Goal: Transaction & Acquisition: Obtain resource

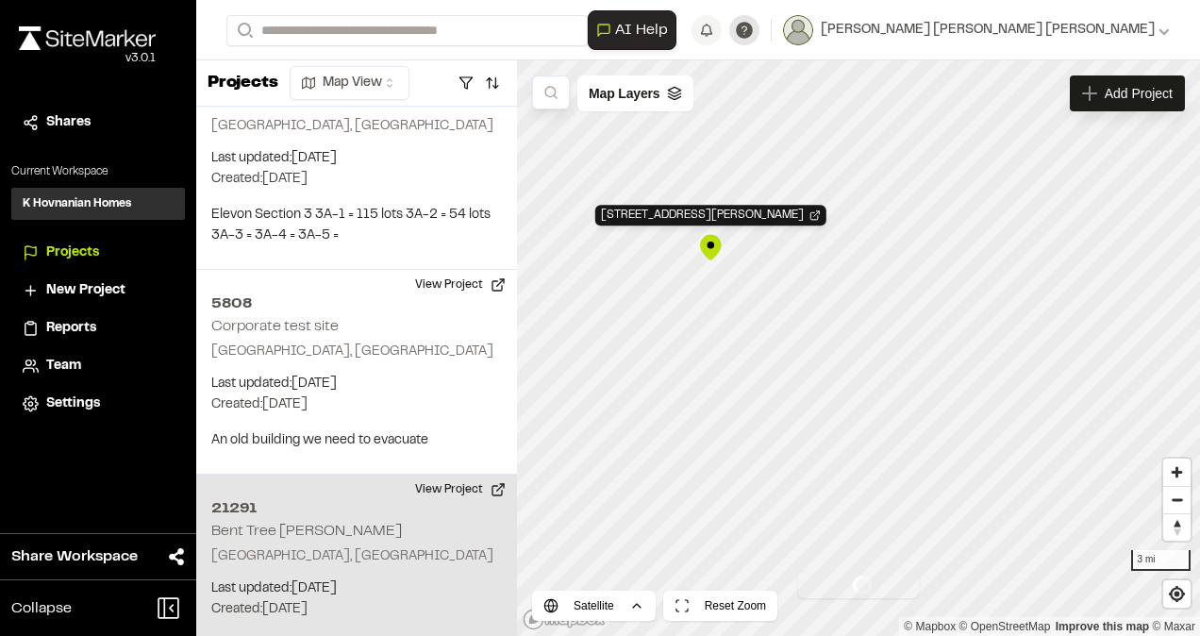
scroll to position [125, 0]
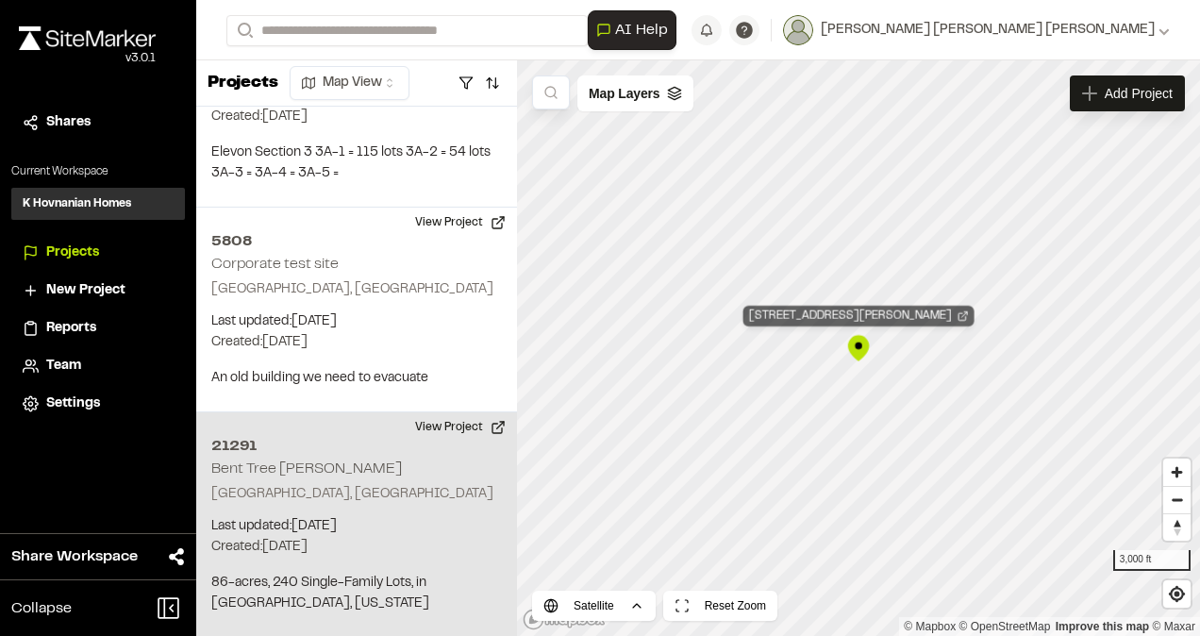
click at [824, 313] on div "21291 Bent Tree Meadows" at bounding box center [858, 316] width 231 height 21
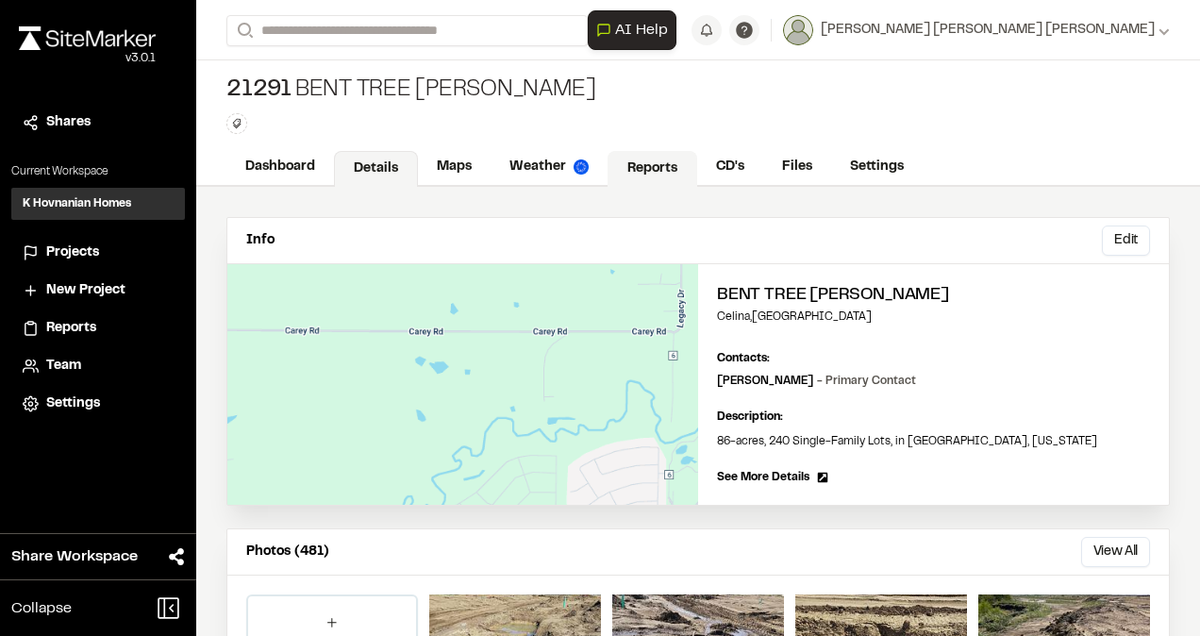
click at [639, 164] on link "Reports" at bounding box center [652, 169] width 90 height 36
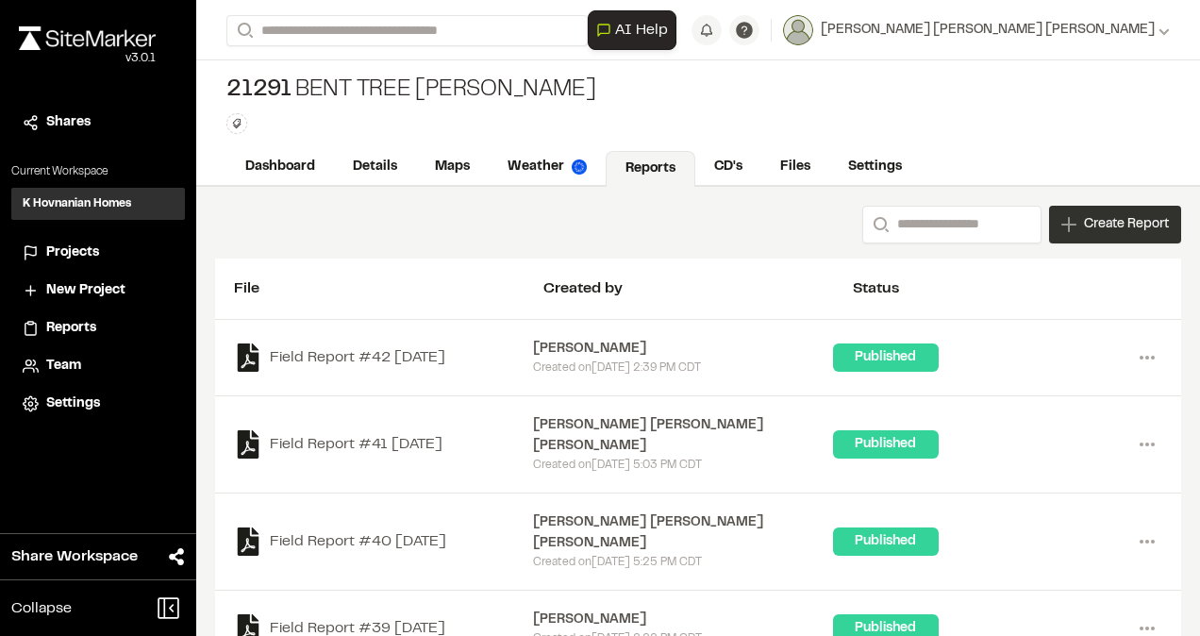
click at [1117, 226] on span "Create Report" at bounding box center [1126, 224] width 85 height 21
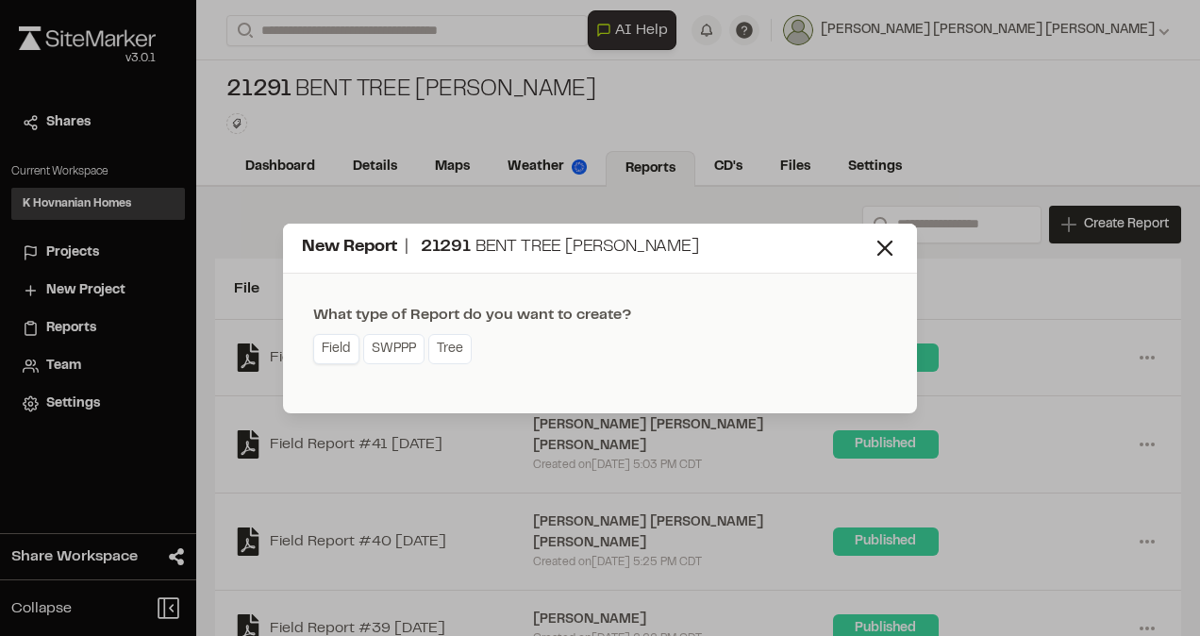
click at [338, 350] on link "Field" at bounding box center [336, 349] width 46 height 30
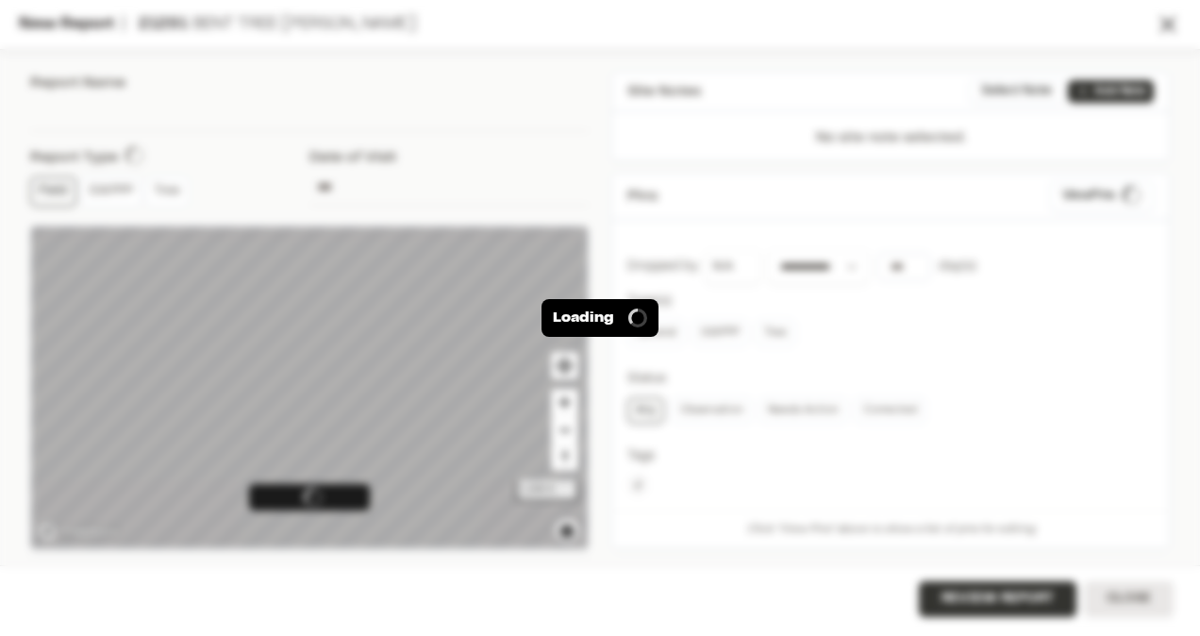
type input "**********"
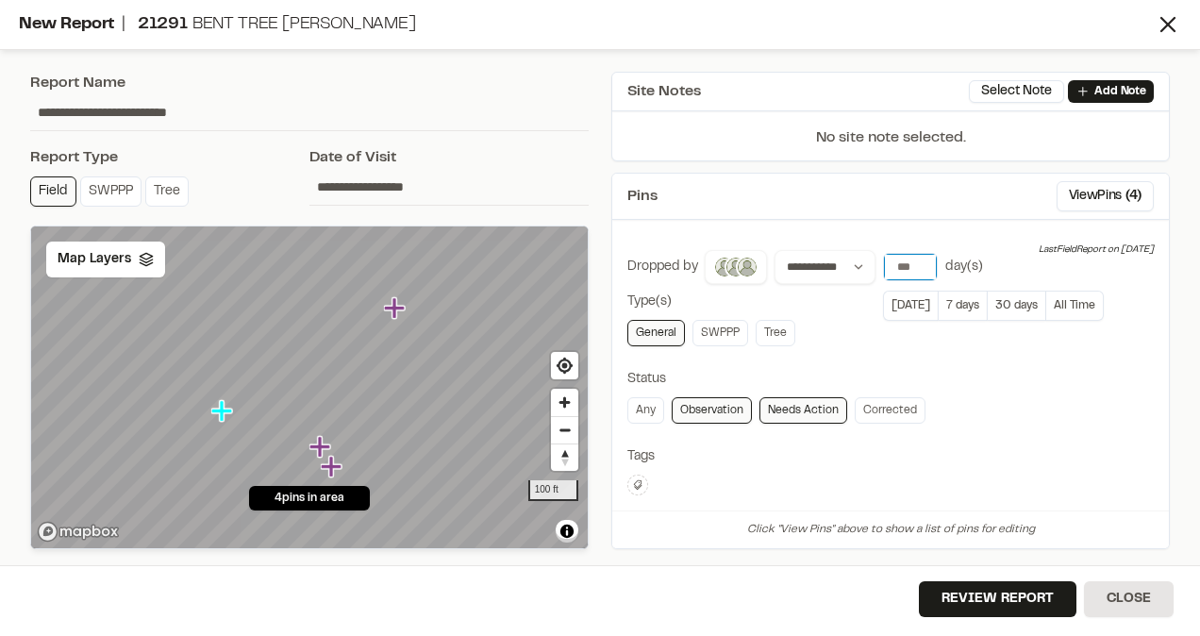
click at [917, 260] on input "*" at bounding box center [910, 267] width 53 height 26
click at [921, 259] on input "*" at bounding box center [910, 267] width 53 height 26
type input "*"
click at [921, 259] on input "*" at bounding box center [910, 267] width 53 height 26
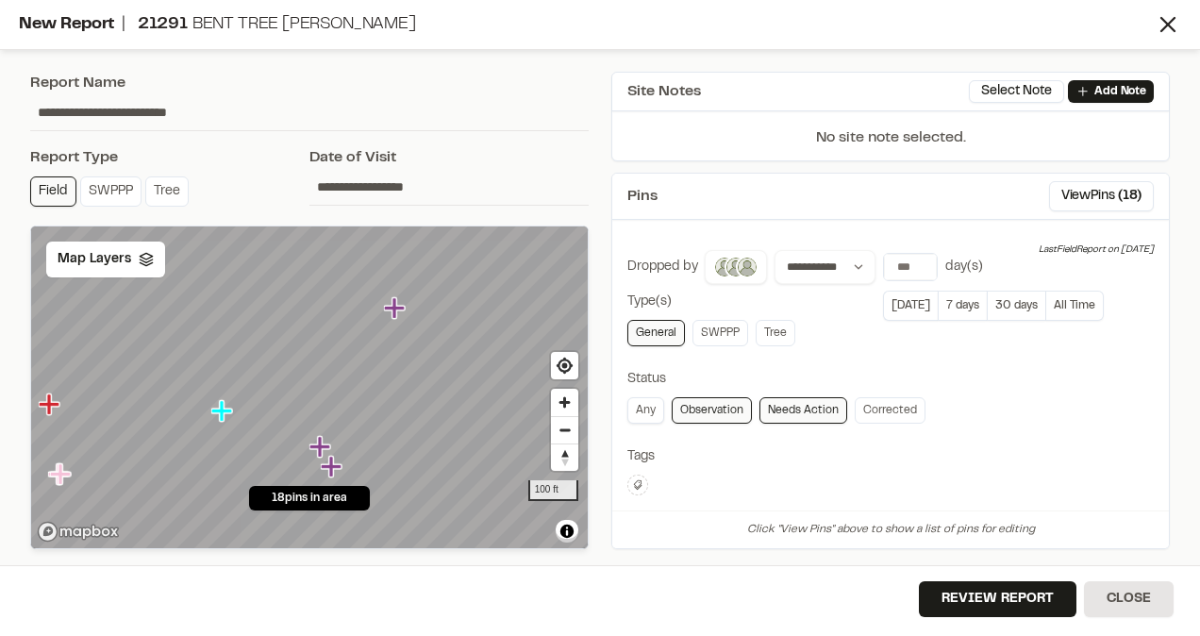
click at [657, 402] on link "Any" at bounding box center [645, 410] width 37 height 26
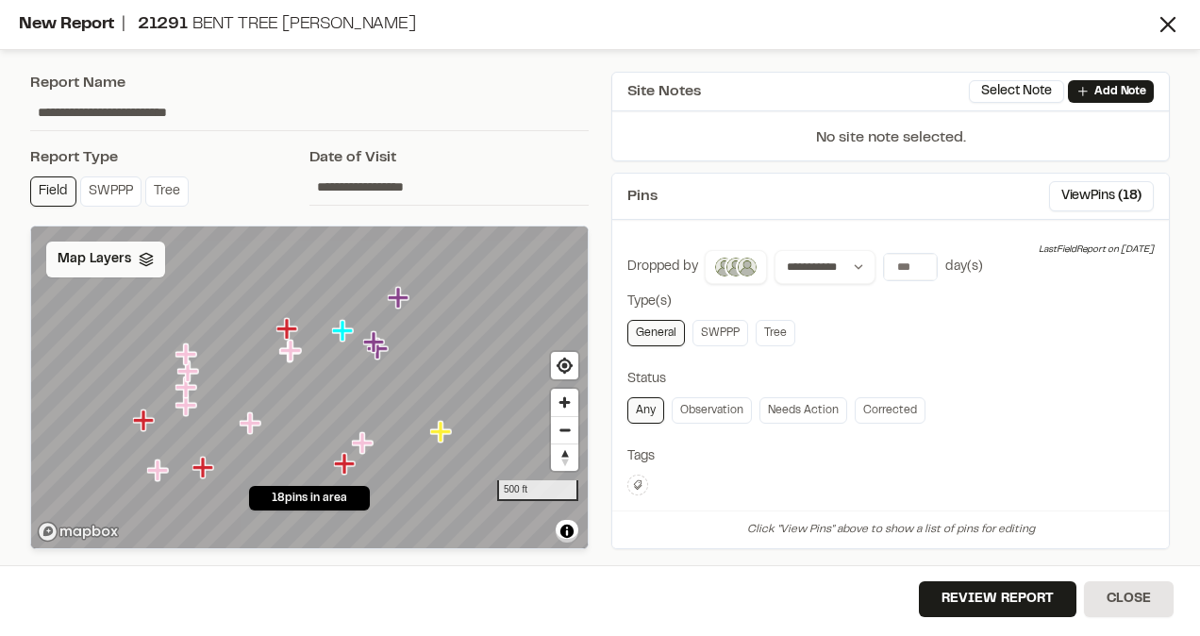
click at [157, 266] on div "Map Layers" at bounding box center [105, 259] width 119 height 36
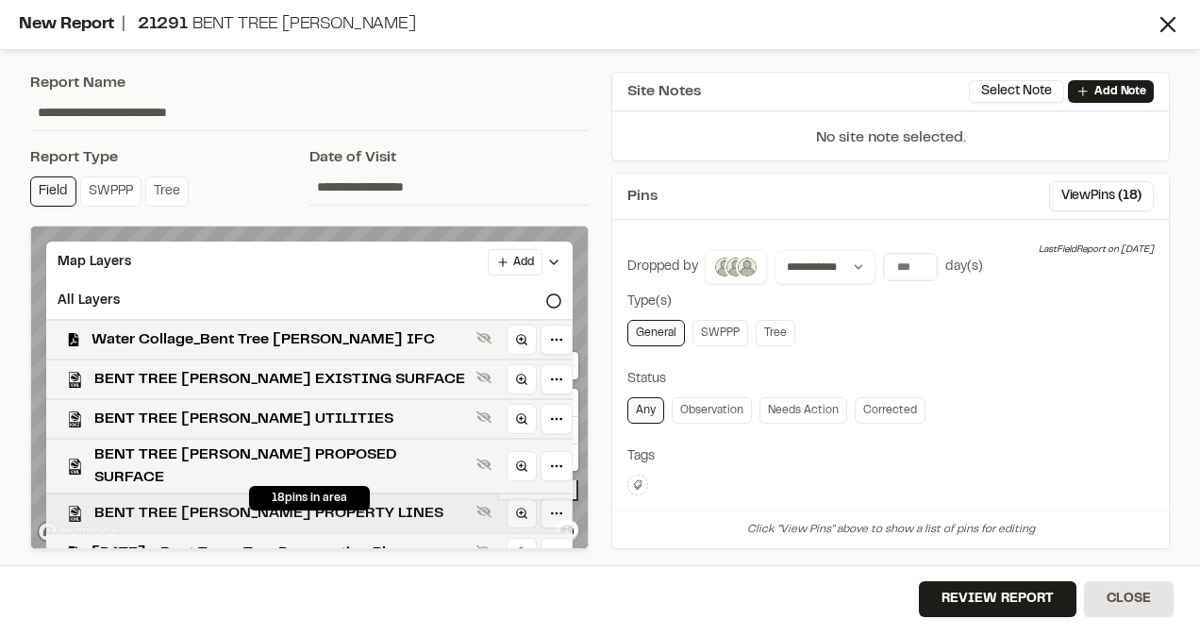
click at [139, 492] on div "BENT TREE [PERSON_NAME] PROPERTY LINES" at bounding box center [301, 512] width 541 height 40
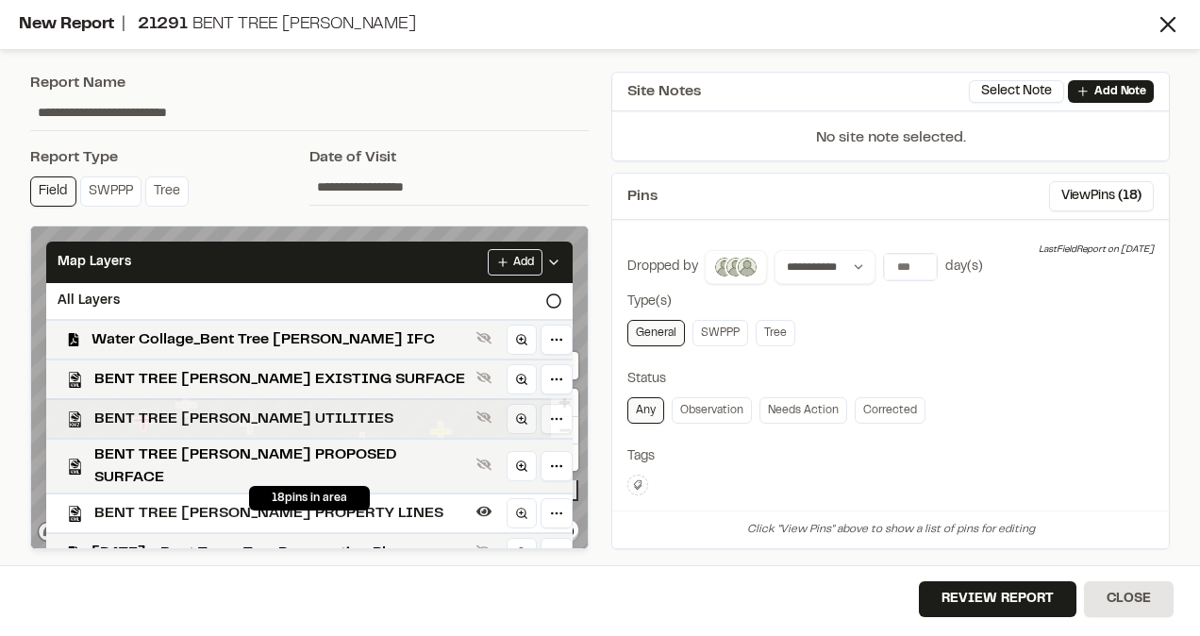
click at [162, 413] on span "BENT TREE [PERSON_NAME] UTILITIES" at bounding box center [281, 418] width 374 height 23
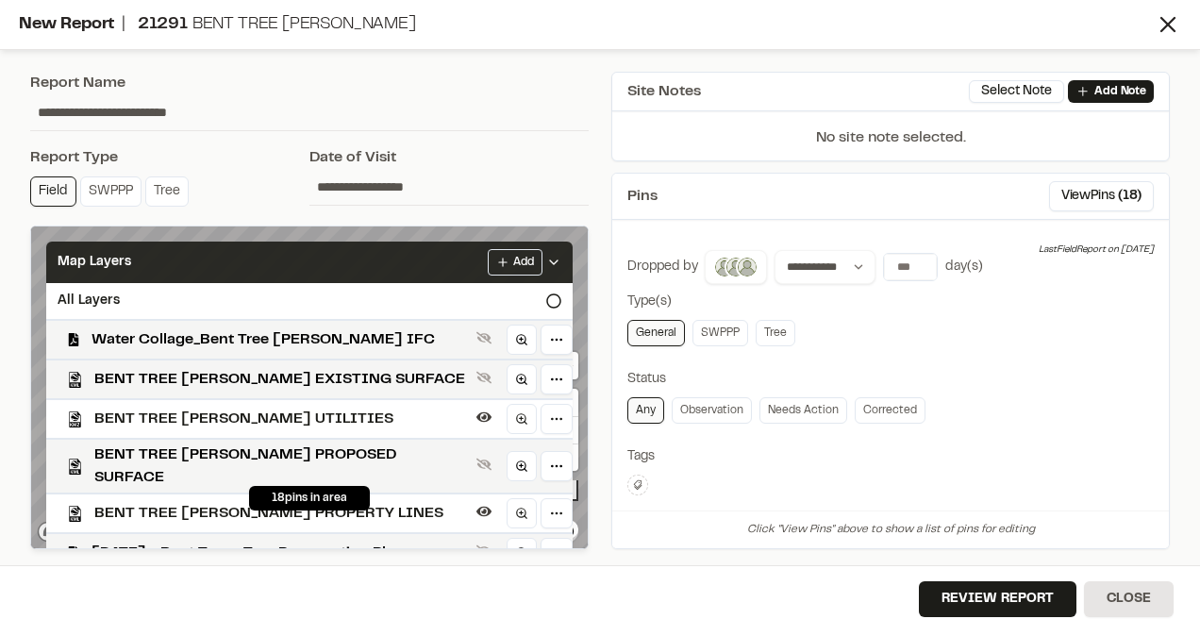
click at [548, 261] on icon at bounding box center [553, 262] width 15 height 15
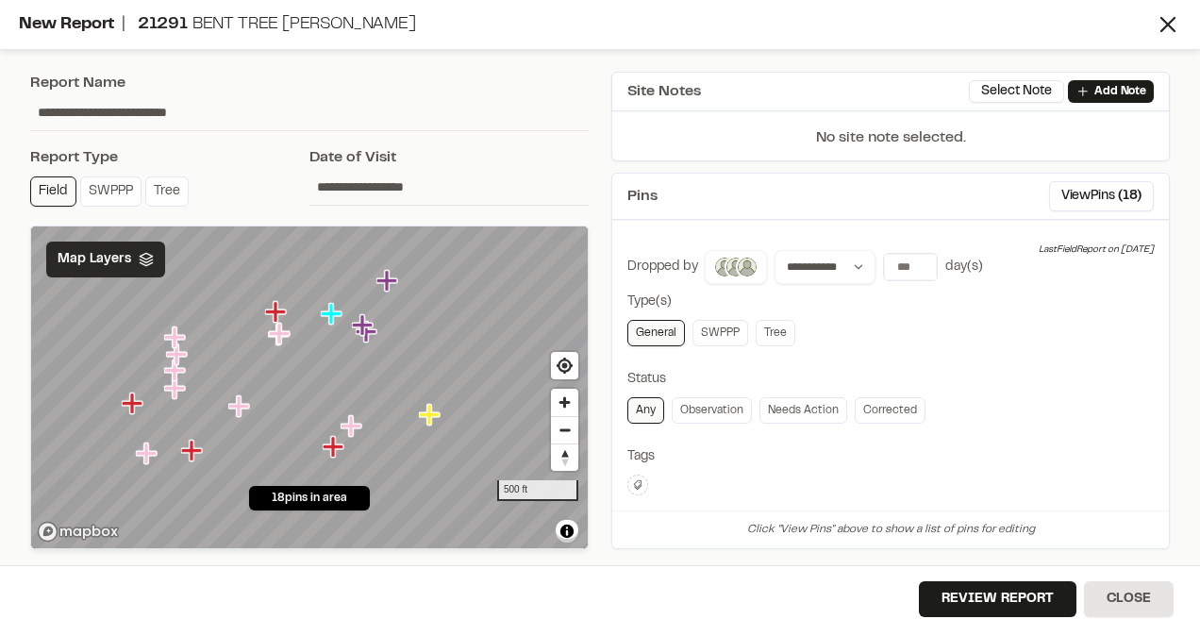
drag, startPoint x: 369, startPoint y: 441, endPoint x: 360, endPoint y: 427, distance: 16.5
click at [360, 427] on icon "Map marker" at bounding box center [351, 425] width 21 height 21
click at [1028, 364] on div "**********" at bounding box center [890, 529] width 526 height 558
click at [1013, 594] on button "Review Report" at bounding box center [998, 599] width 158 height 36
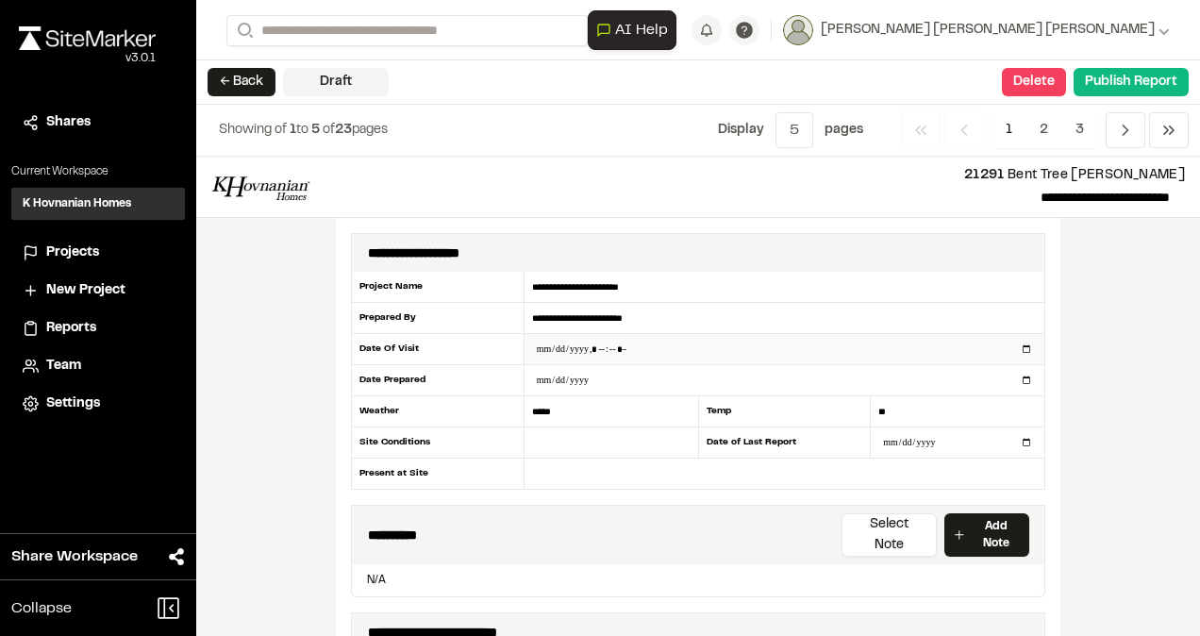
click at [553, 342] on input "datetime-local" at bounding box center [784, 349] width 520 height 30
click at [599, 345] on input "datetime-local" at bounding box center [784, 349] width 520 height 30
type input "**********"
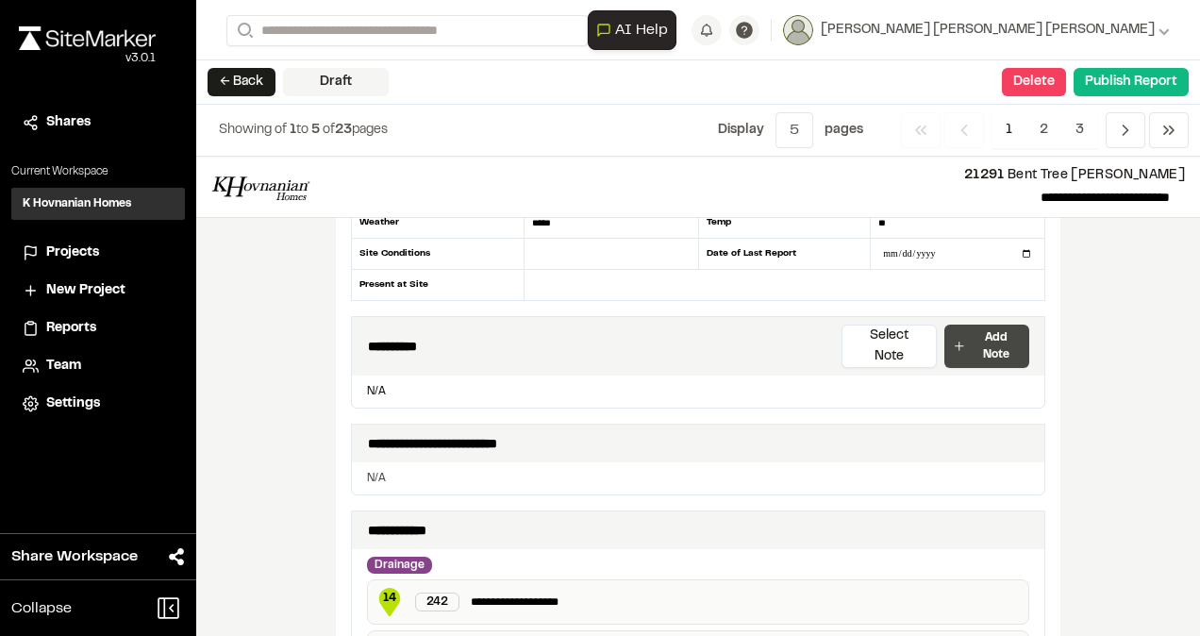
click at [973, 332] on p "Add Note" at bounding box center [996, 346] width 51 height 34
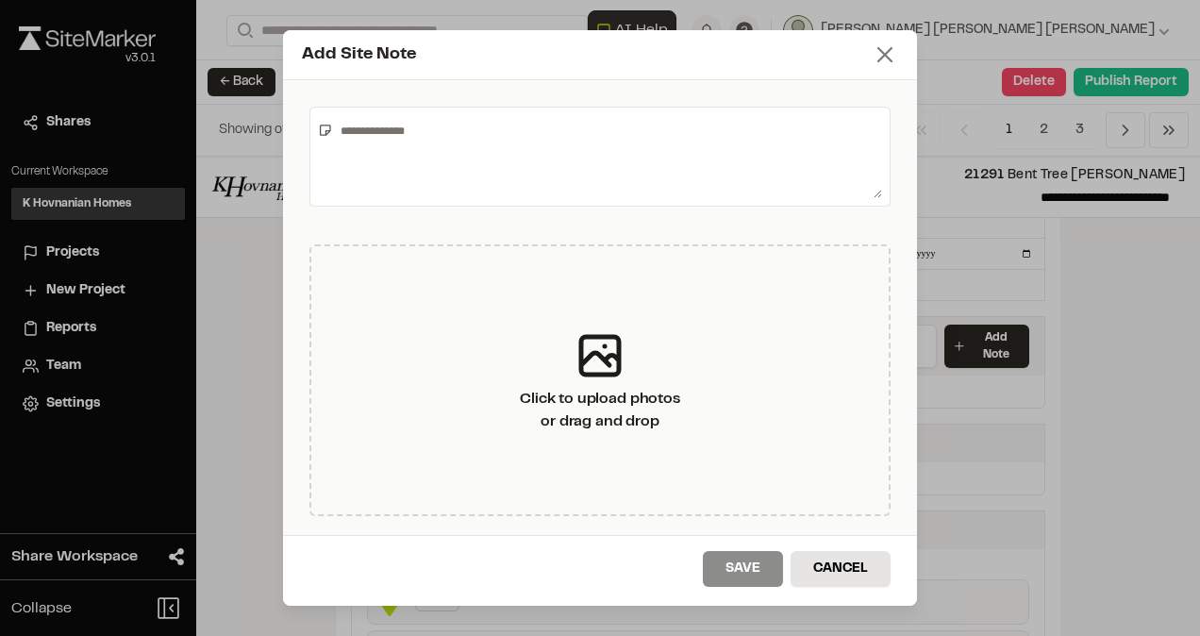
click at [880, 58] on line at bounding box center [884, 54] width 13 height 13
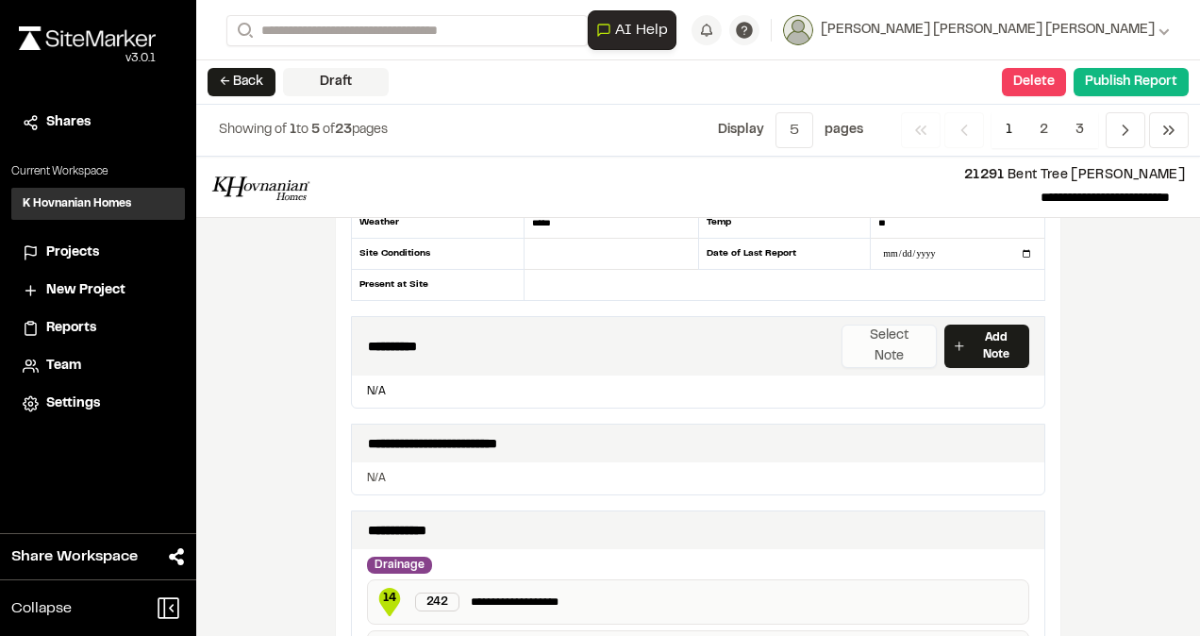
click at [898, 332] on button "Select Note" at bounding box center [888, 345] width 95 height 43
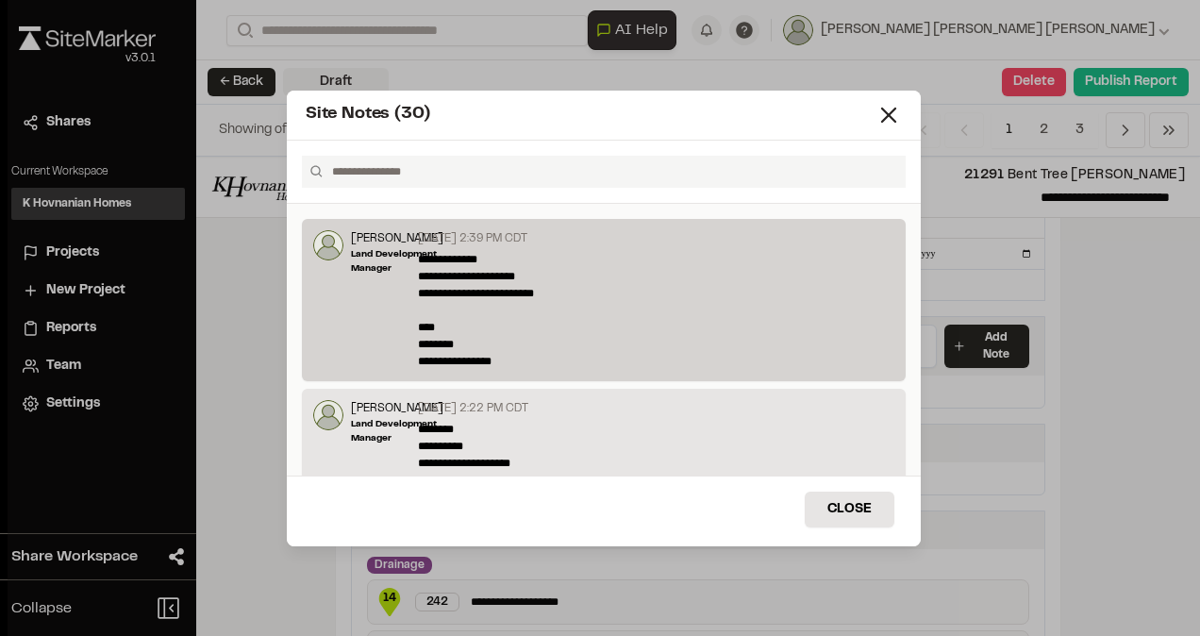
click at [670, 317] on p "**********" at bounding box center [650, 310] width 465 height 119
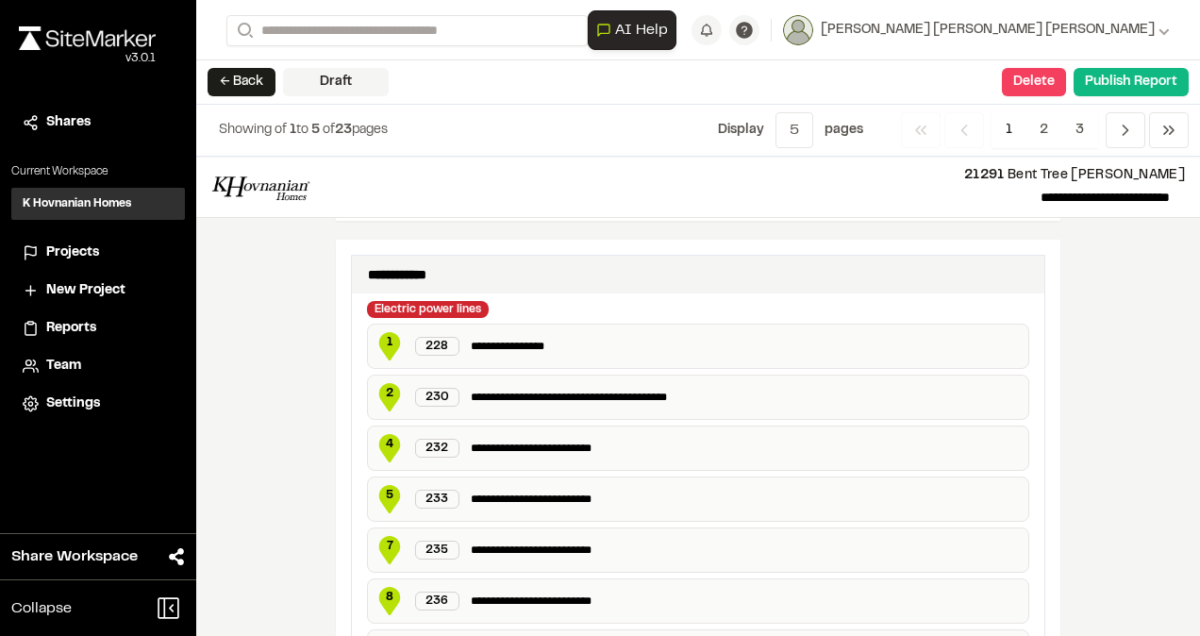
scroll to position [486, 0]
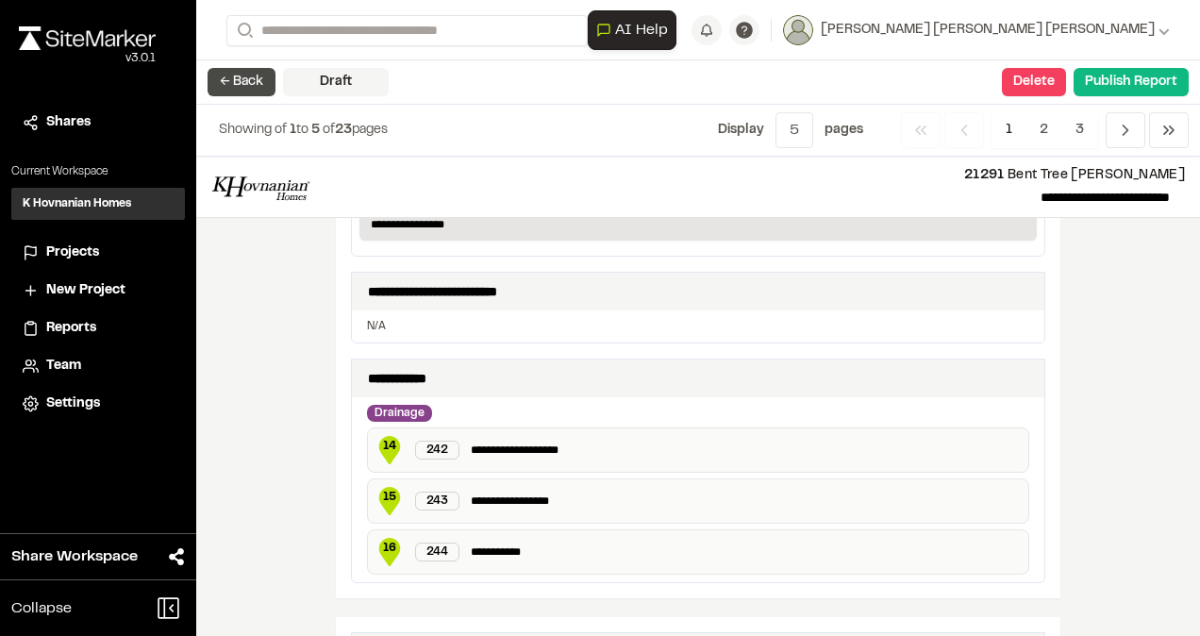
click at [248, 85] on button "← Back" at bounding box center [242, 82] width 68 height 28
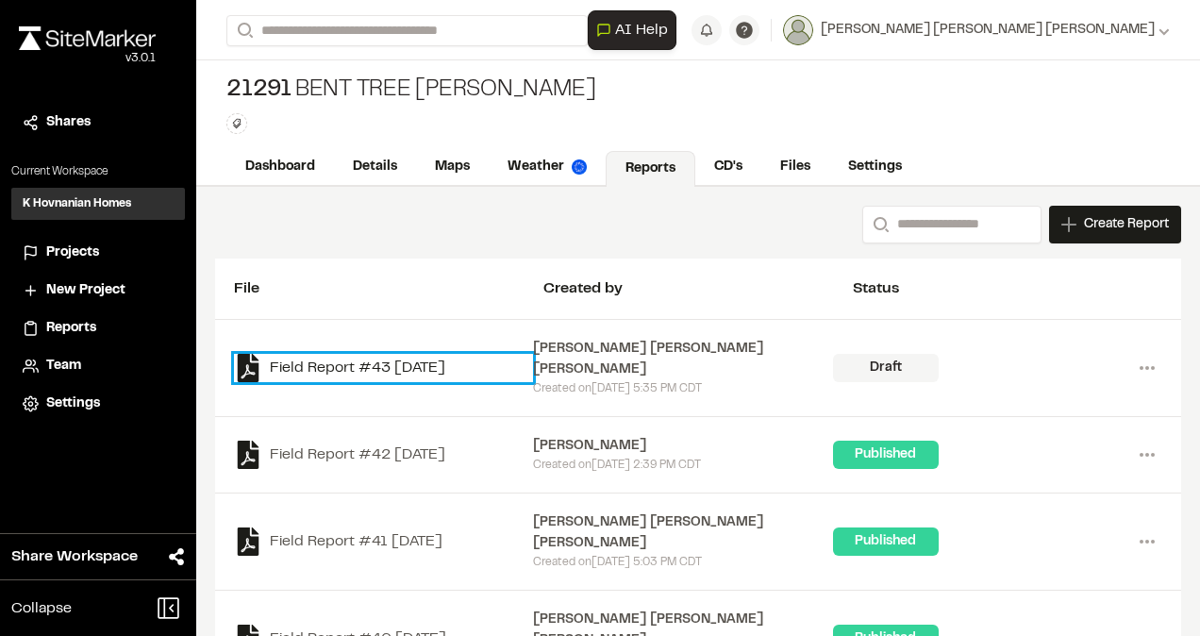
click at [394, 354] on link "Field Report #43 [DATE]" at bounding box center [383, 368] width 299 height 28
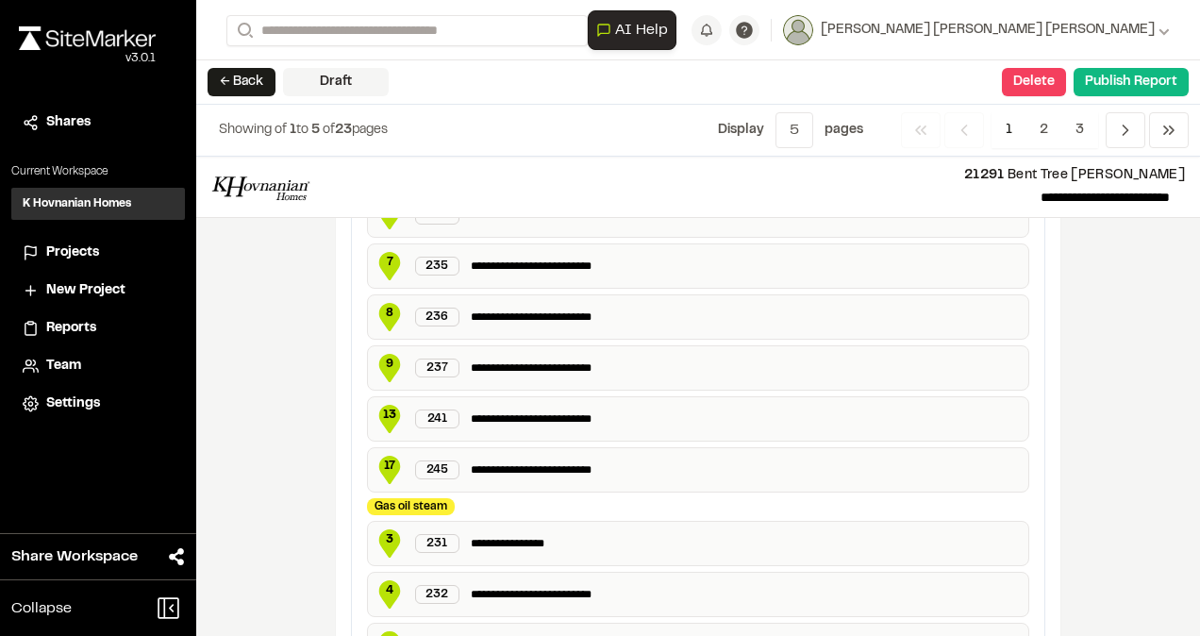
scroll to position [849, 0]
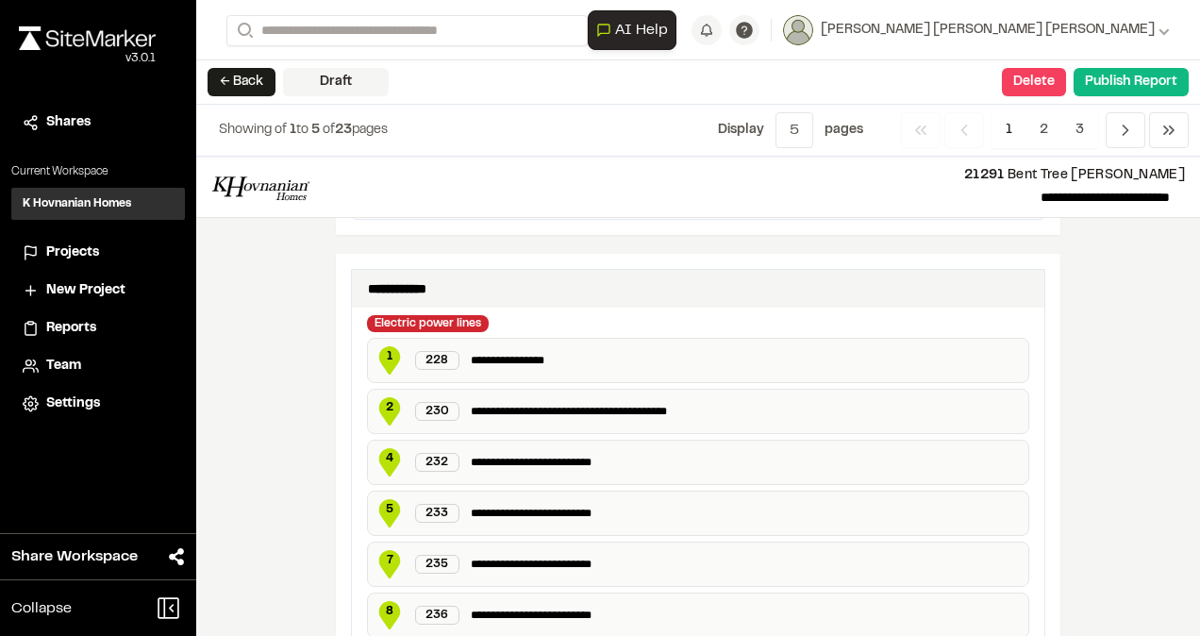
drag, startPoint x: 757, startPoint y: 436, endPoint x: 706, endPoint y: 441, distance: 51.3
click at [706, 441] on div "**********" at bounding box center [698, 462] width 662 height 45
click at [381, 450] on span "4" at bounding box center [389, 458] width 28 height 17
click at [438, 453] on div "232" at bounding box center [437, 462] width 44 height 19
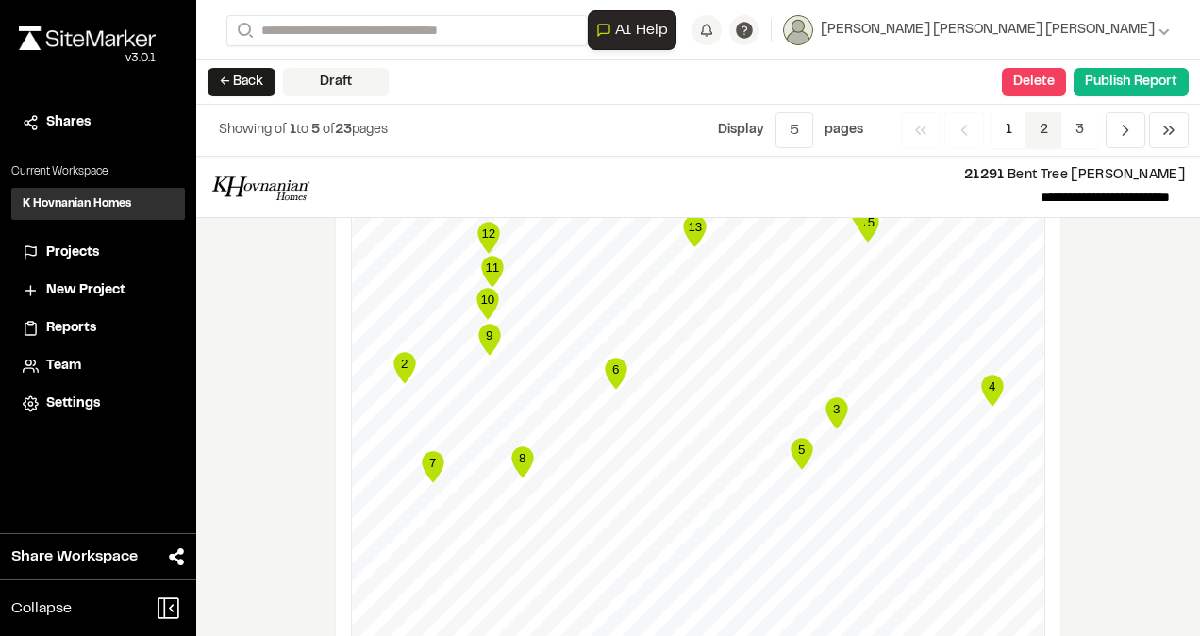
scroll to position [3221, 0]
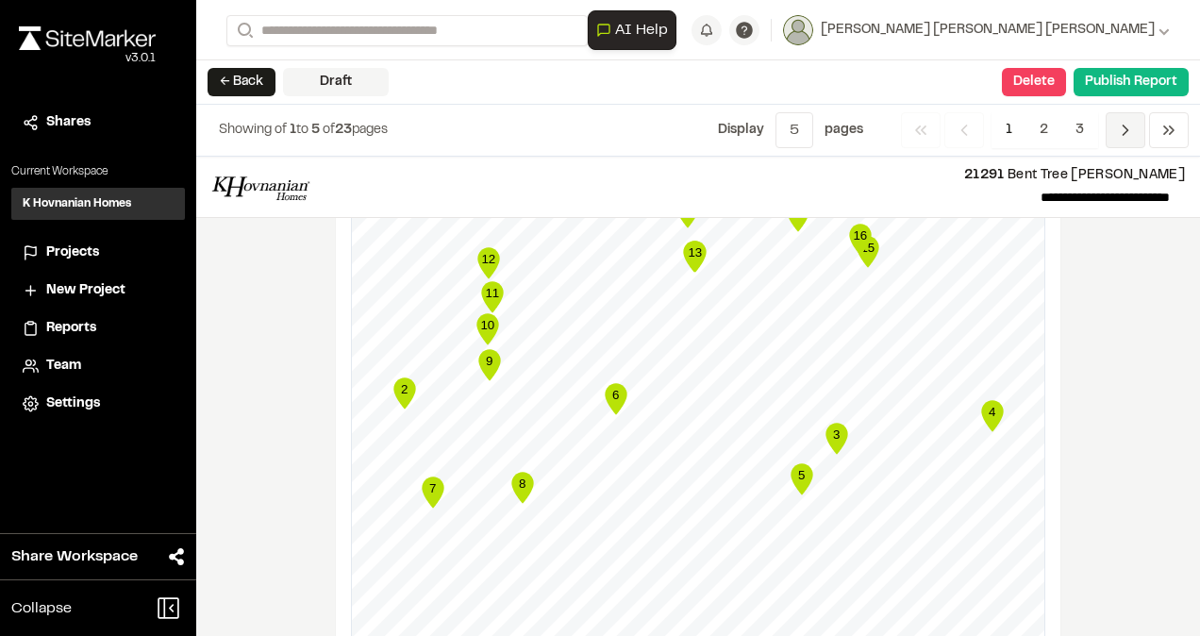
click at [1117, 135] on icon "Navigation" at bounding box center [1125, 130] width 19 height 19
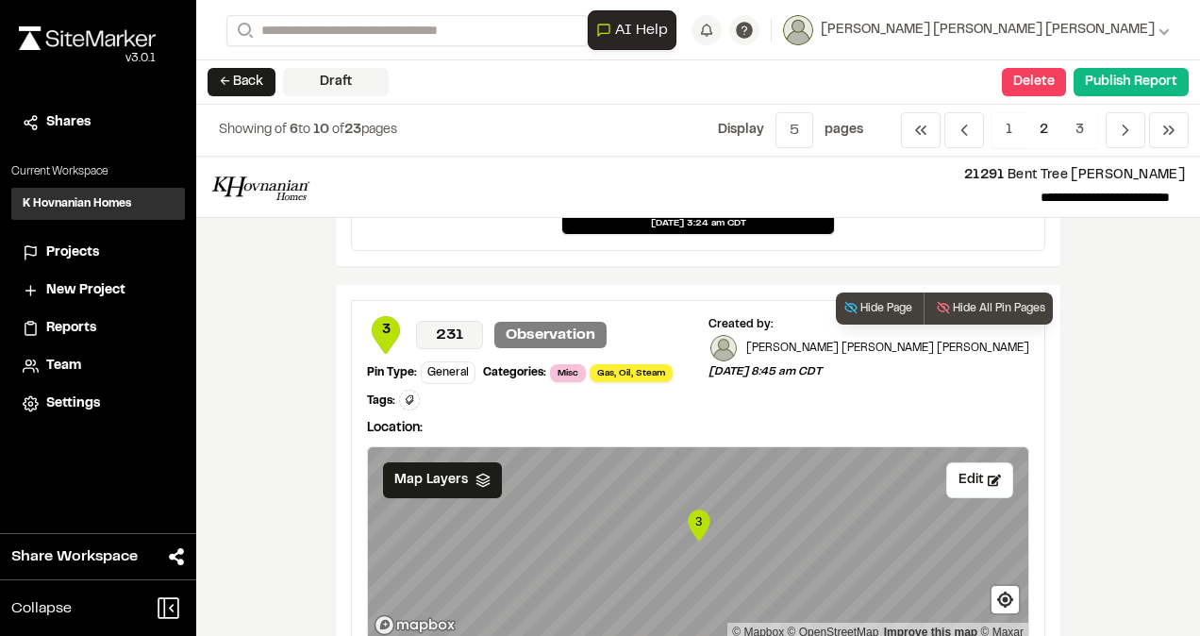
scroll to position [1622, 0]
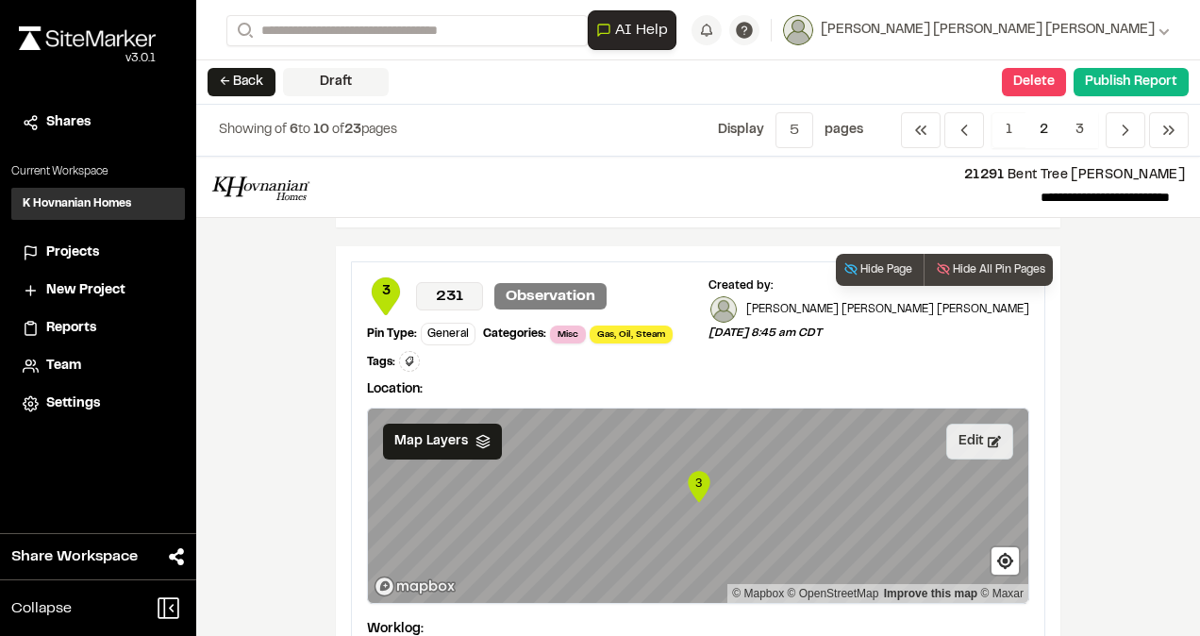
click at [981, 424] on button "Edit" at bounding box center [979, 442] width 67 height 36
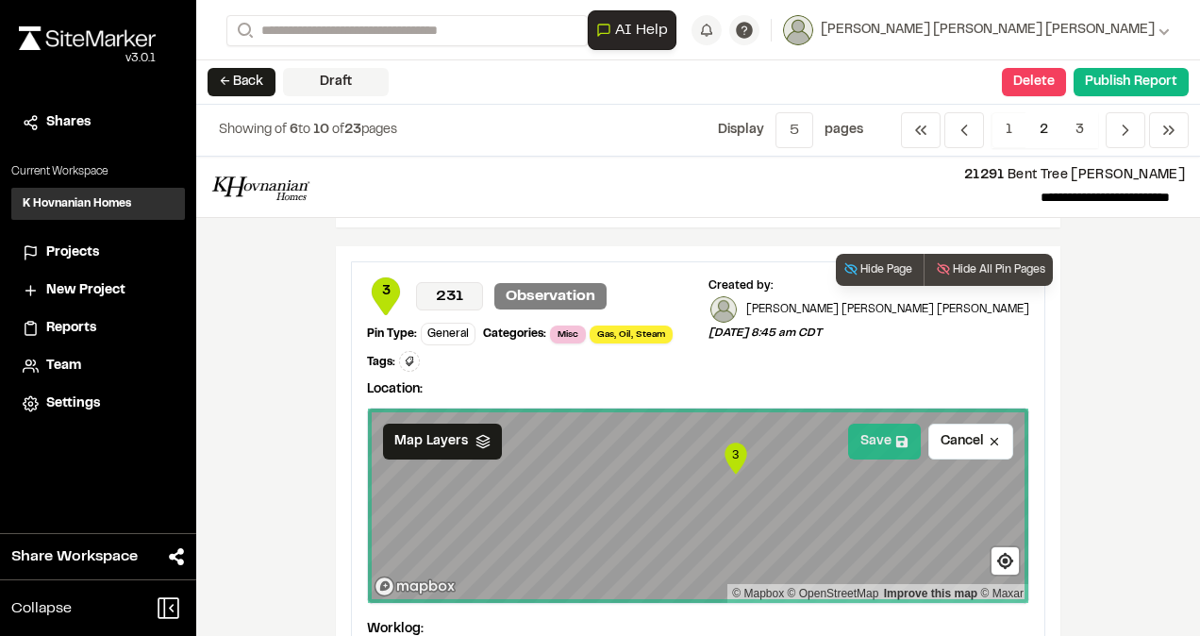
click at [870, 424] on button "Save" at bounding box center [884, 442] width 73 height 36
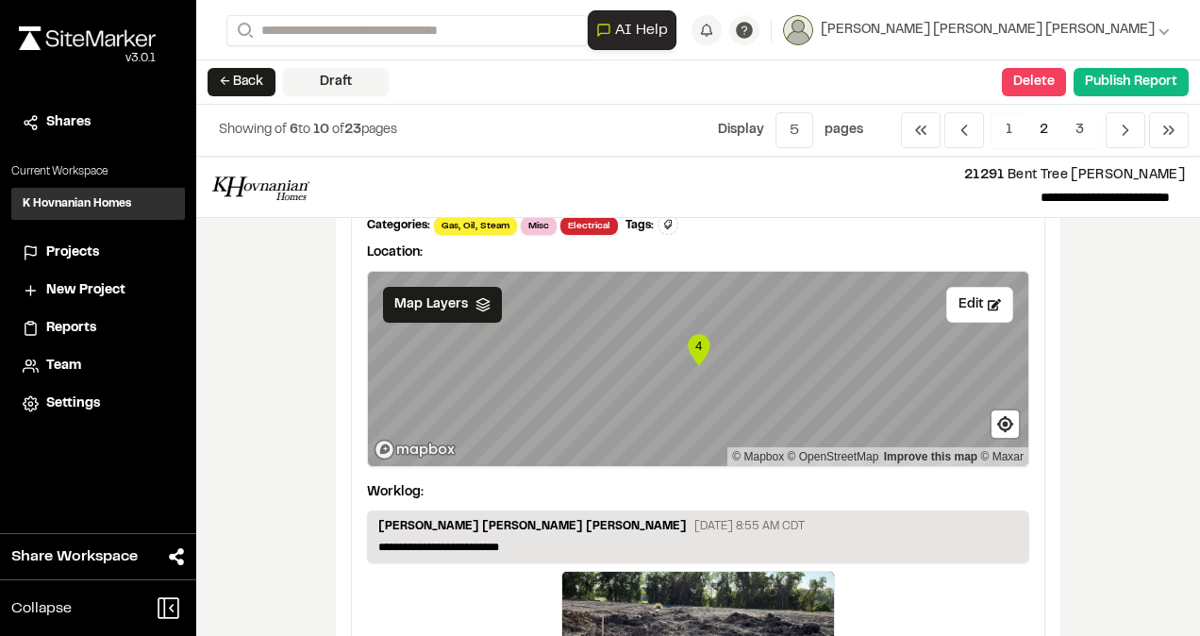
scroll to position [2377, 0]
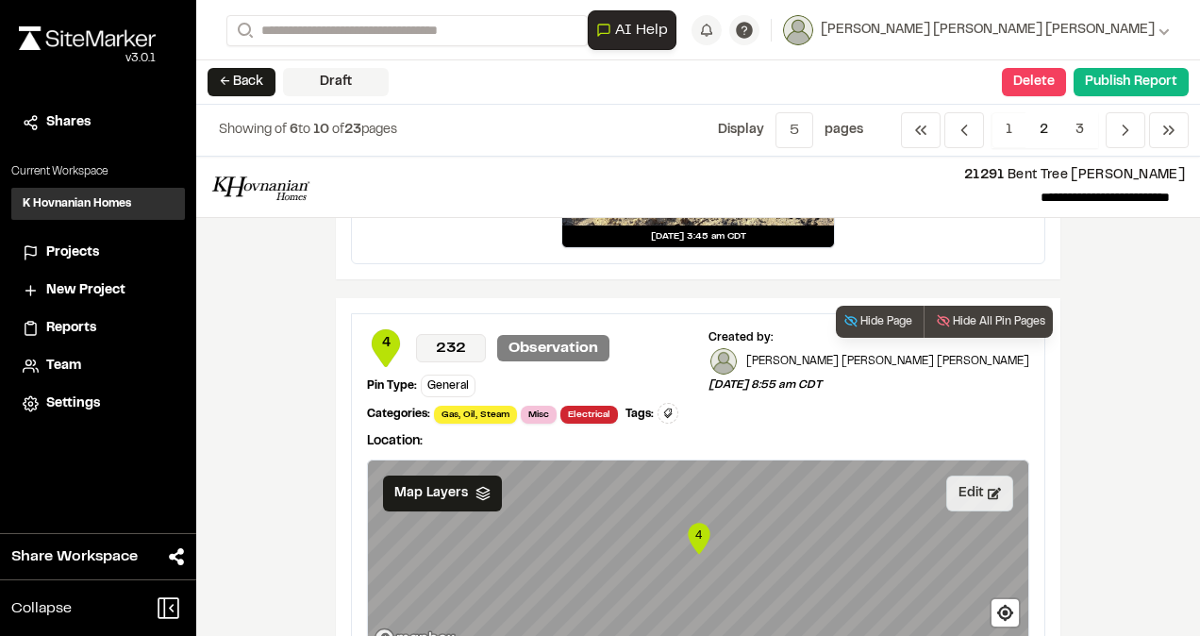
click at [960, 475] on button "Edit" at bounding box center [979, 493] width 67 height 36
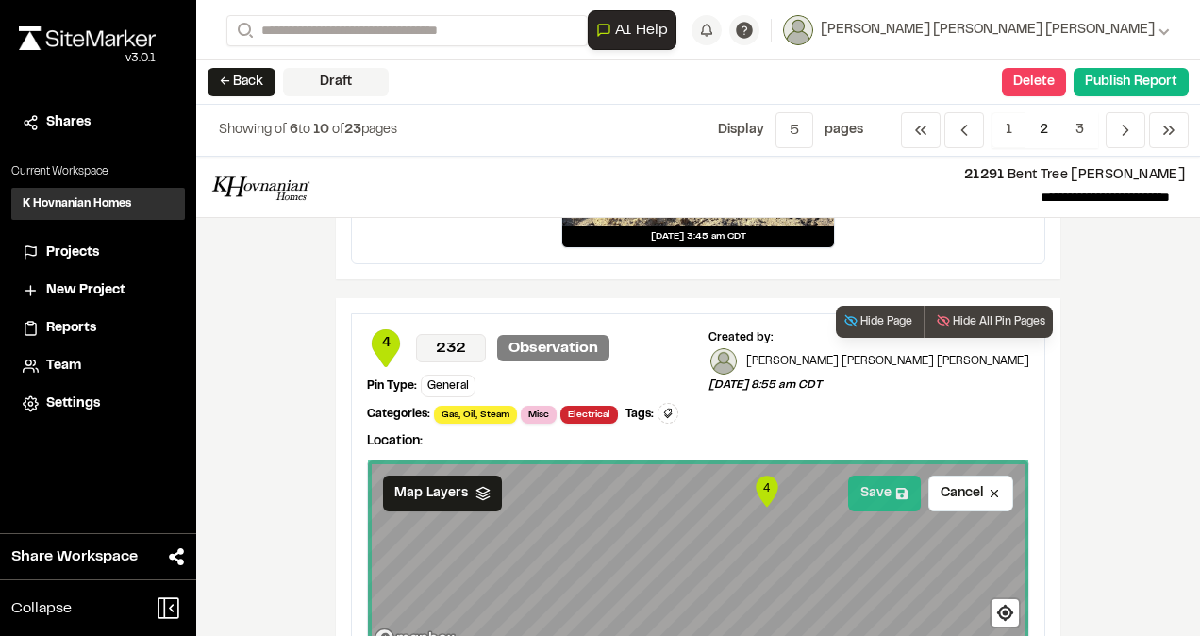
click at [852, 475] on button "Save" at bounding box center [884, 493] width 73 height 36
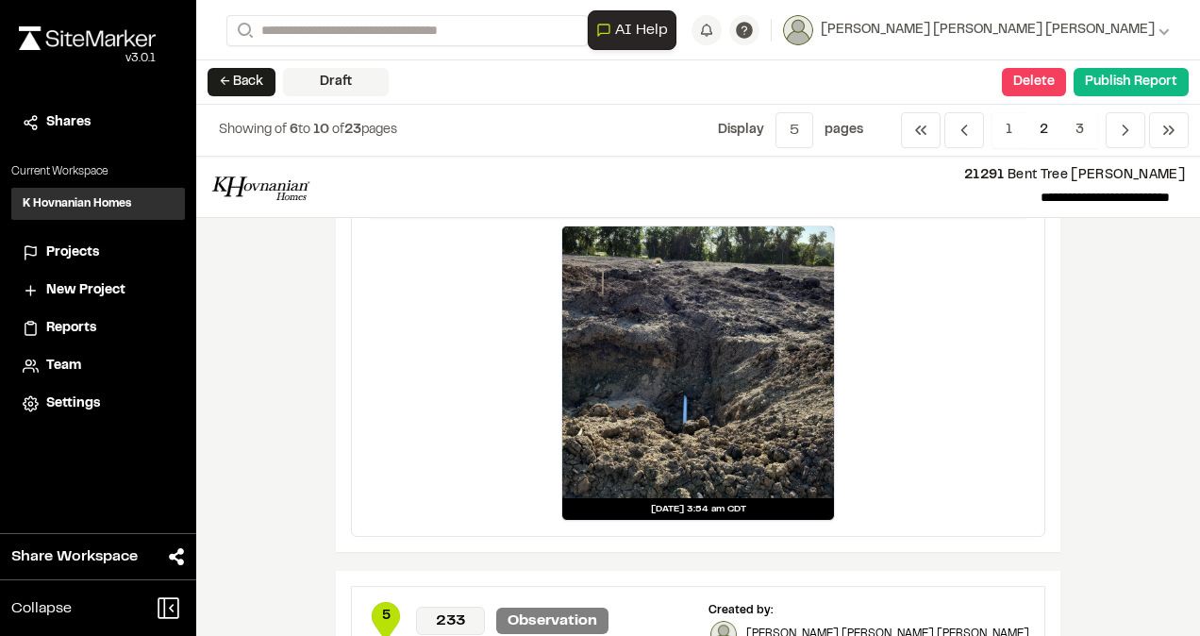
scroll to position [3132, 0]
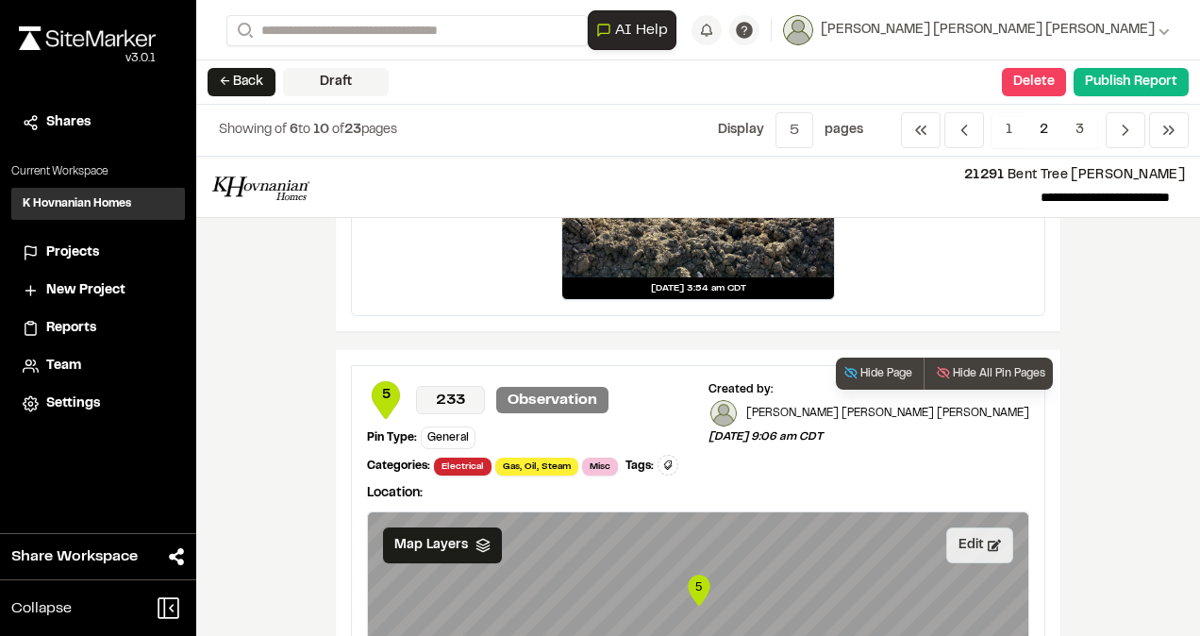
click at [987, 527] on button "Edit" at bounding box center [979, 545] width 67 height 36
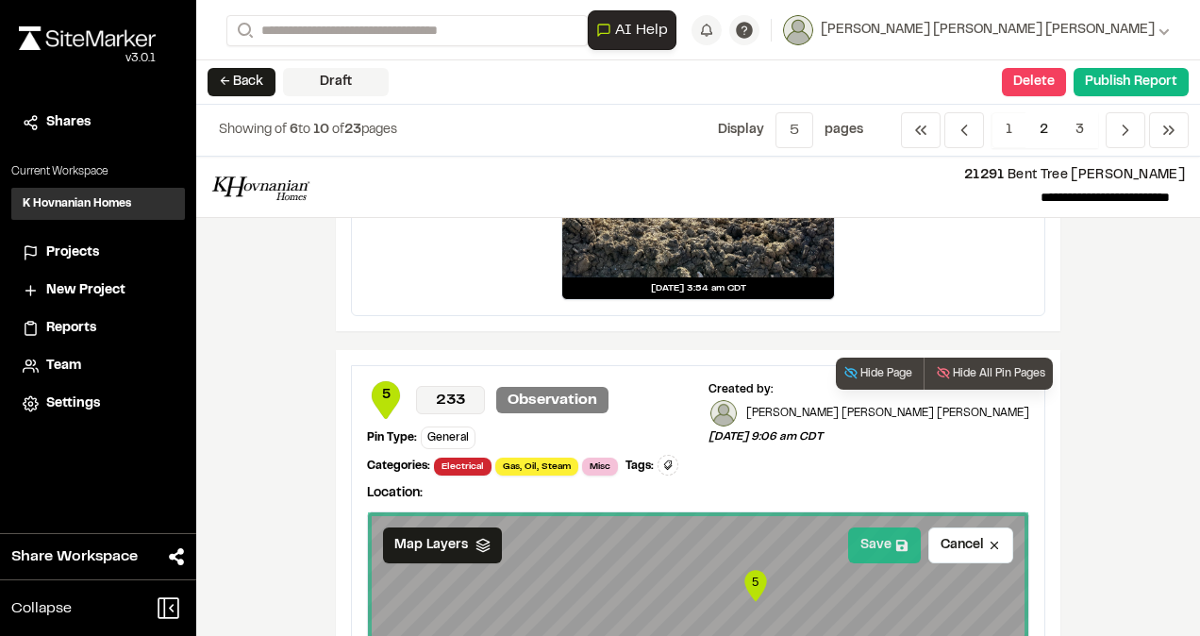
click at [877, 527] on button "Save" at bounding box center [884, 545] width 73 height 36
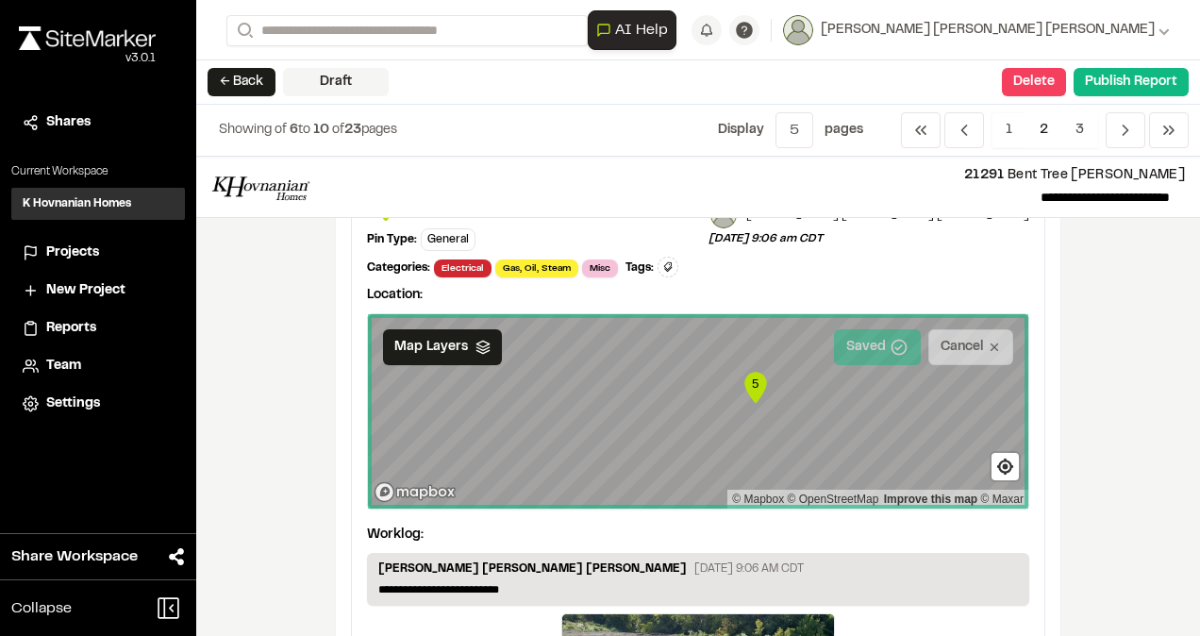
scroll to position [3509, 0]
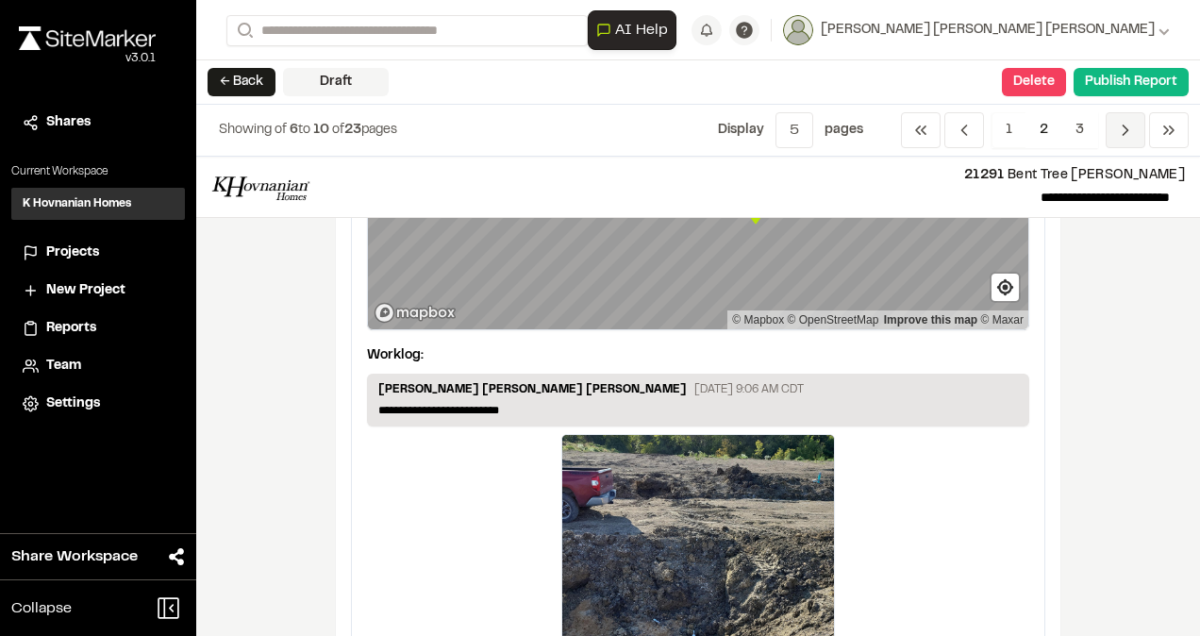
click at [1117, 128] on icon "Navigation" at bounding box center [1125, 130] width 19 height 19
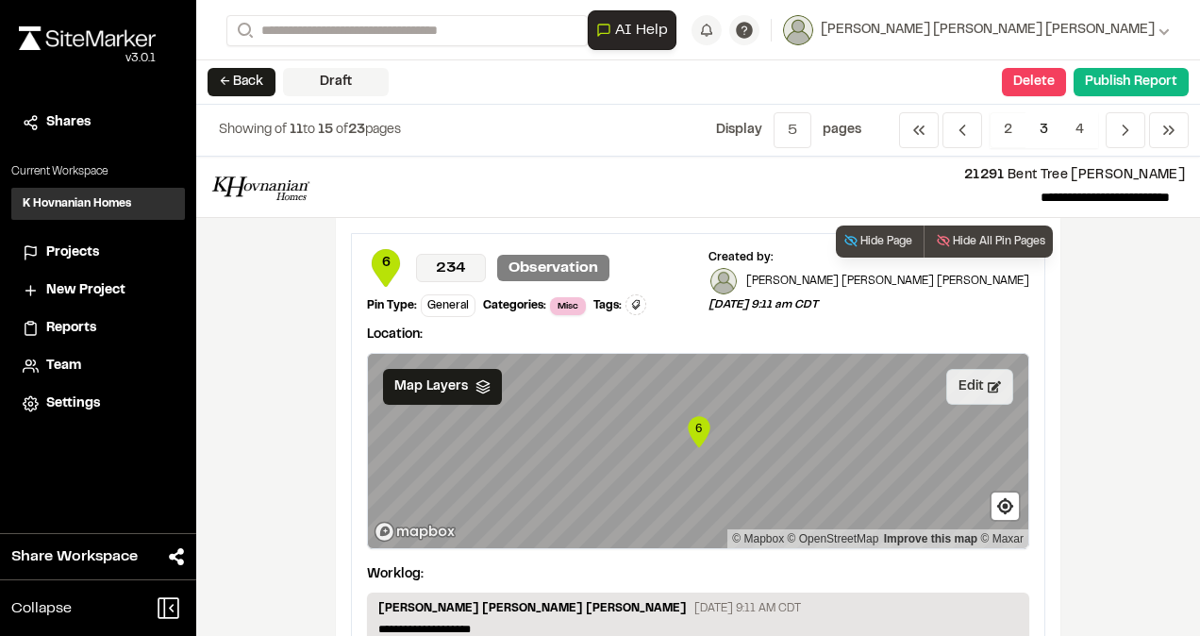
click at [965, 386] on button "Edit" at bounding box center [979, 387] width 67 height 36
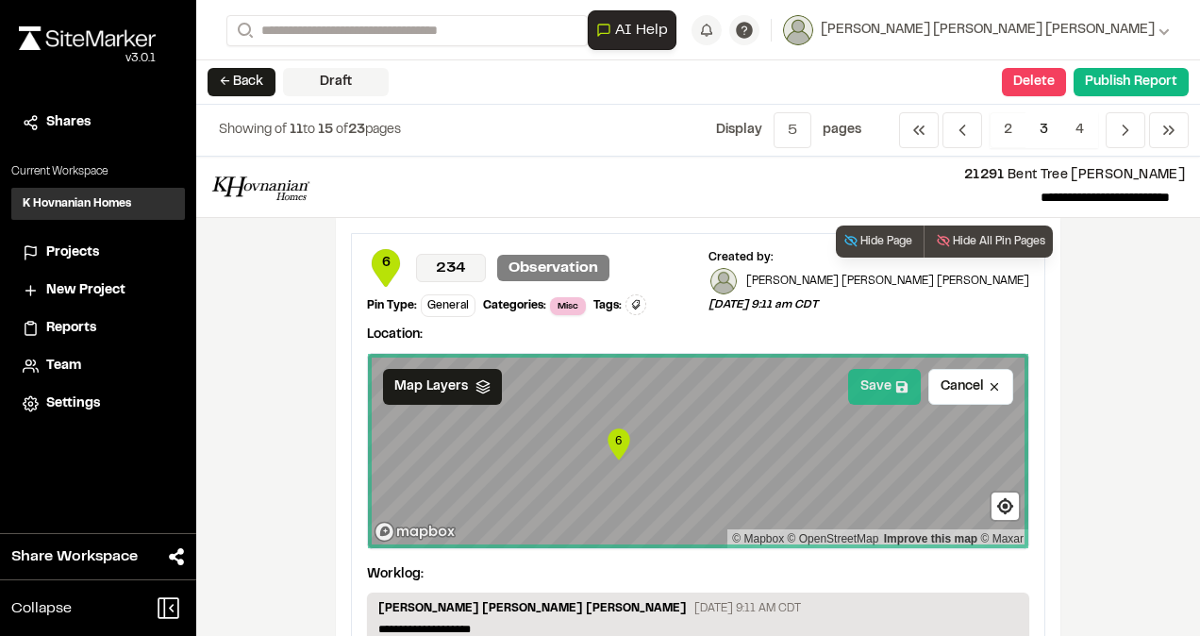
click at [873, 386] on button "Save" at bounding box center [884, 387] width 73 height 36
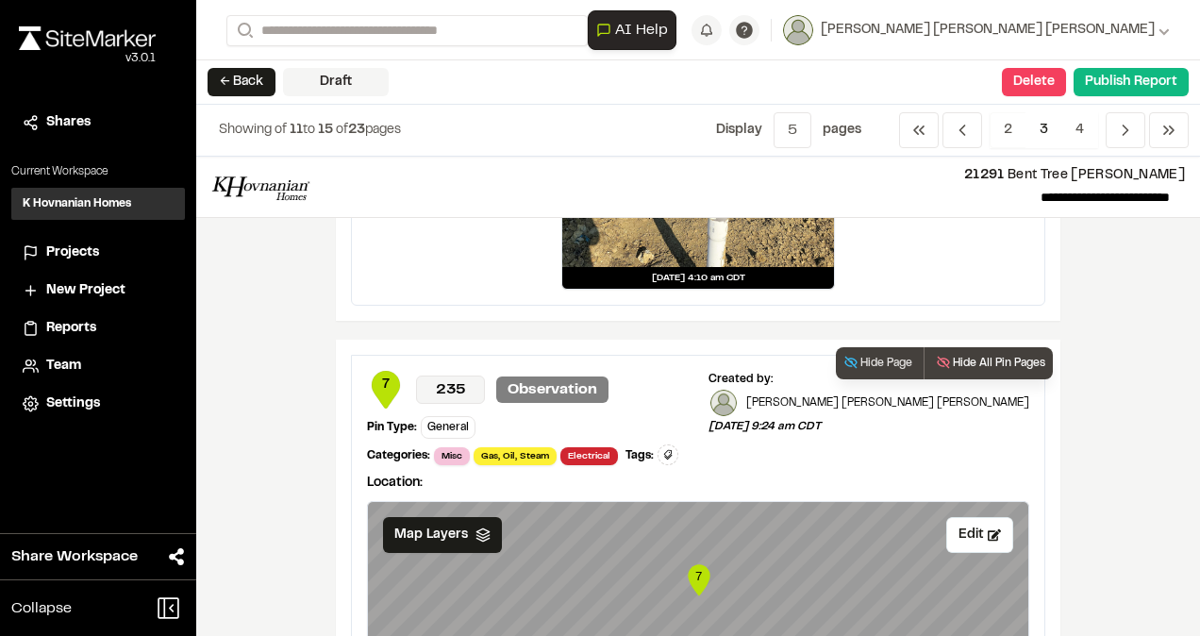
scroll to position [849, 0]
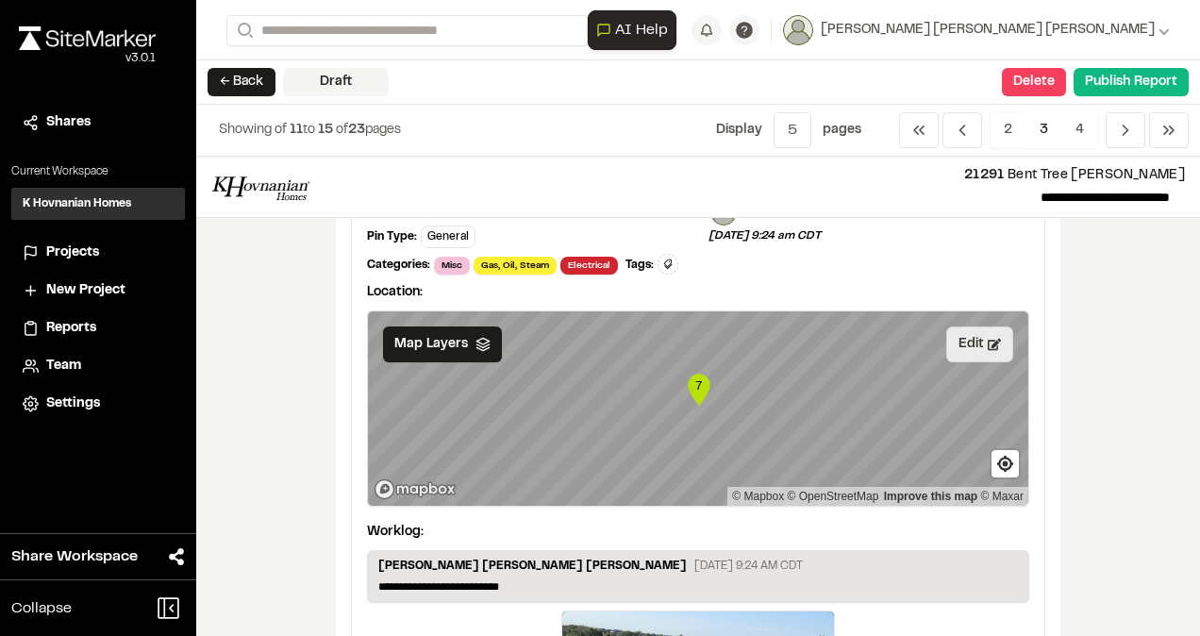
click at [958, 326] on button "Edit" at bounding box center [979, 344] width 67 height 36
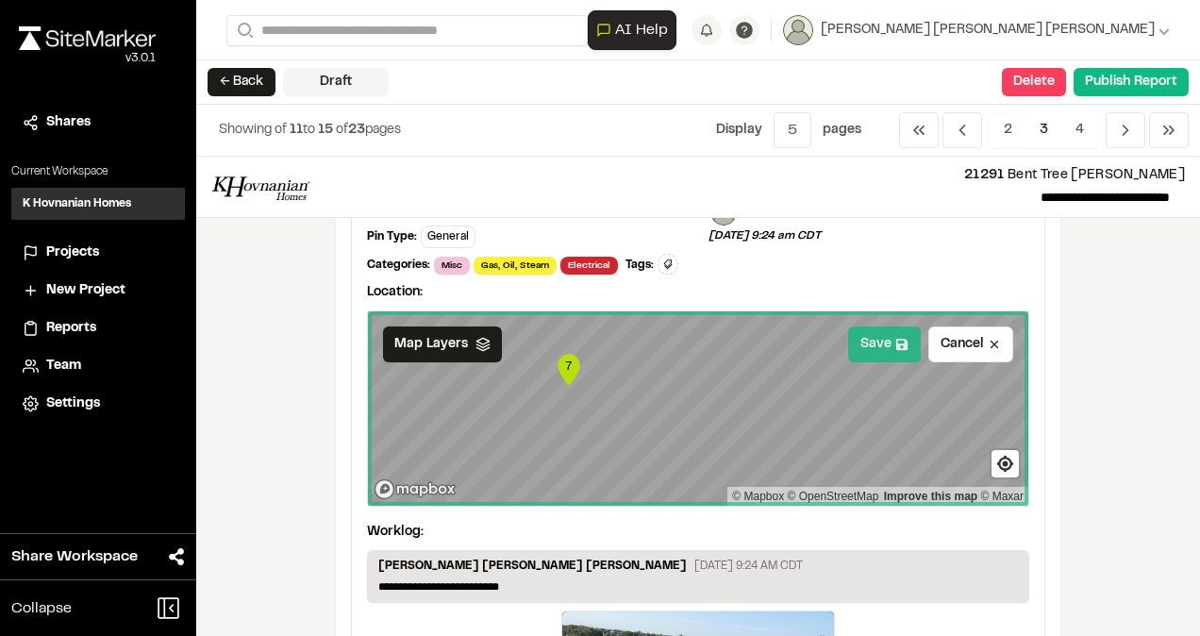
click at [869, 326] on button "Save" at bounding box center [884, 344] width 73 height 36
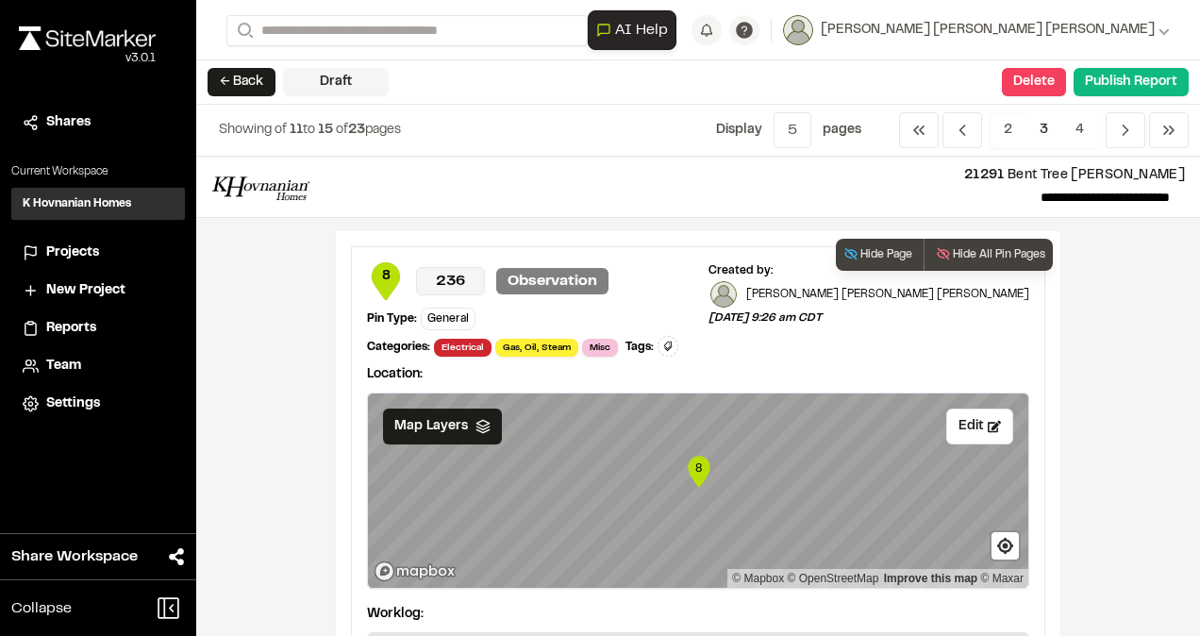
scroll to position [1604, 0]
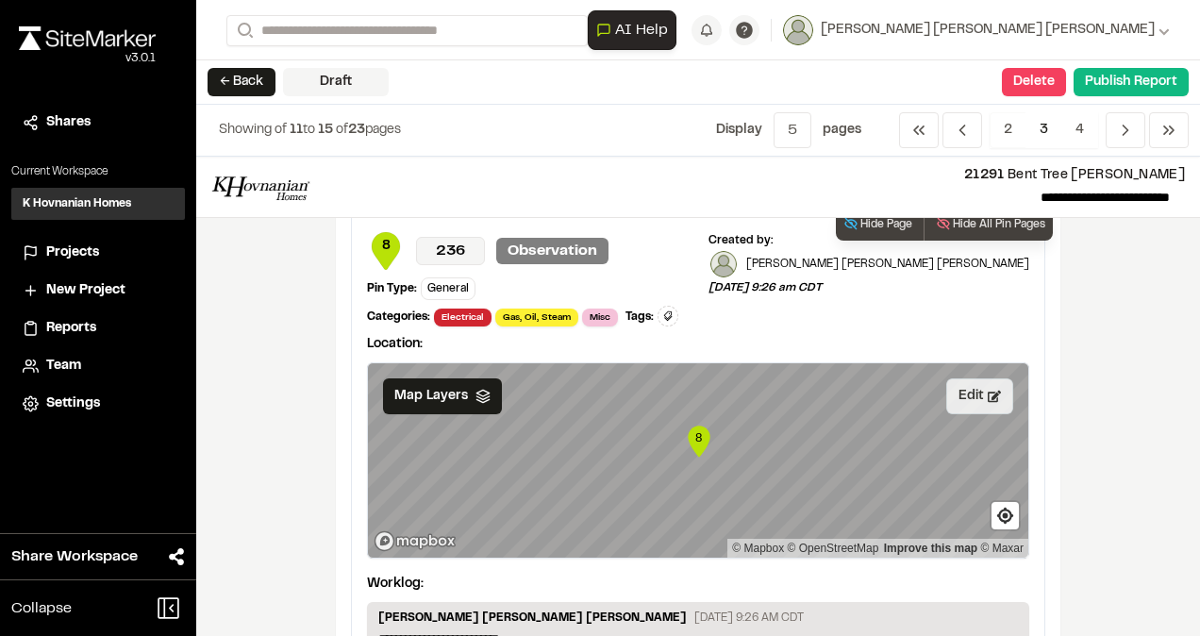
click at [973, 378] on button "Edit" at bounding box center [979, 396] width 67 height 36
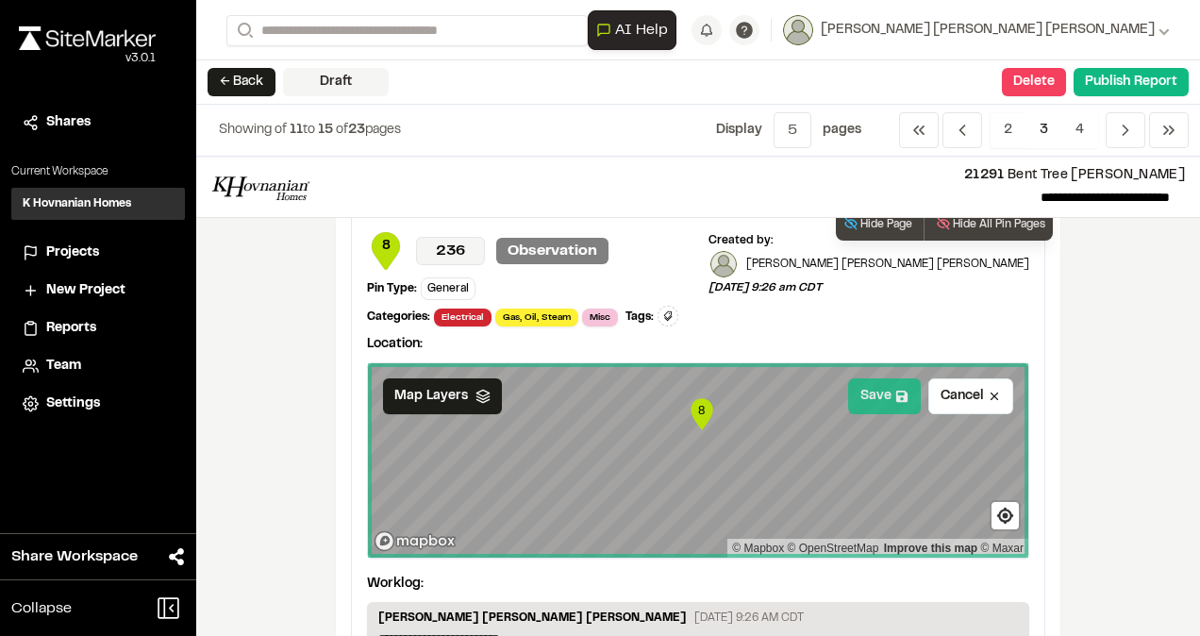
click at [872, 378] on button "Save" at bounding box center [884, 396] width 73 height 36
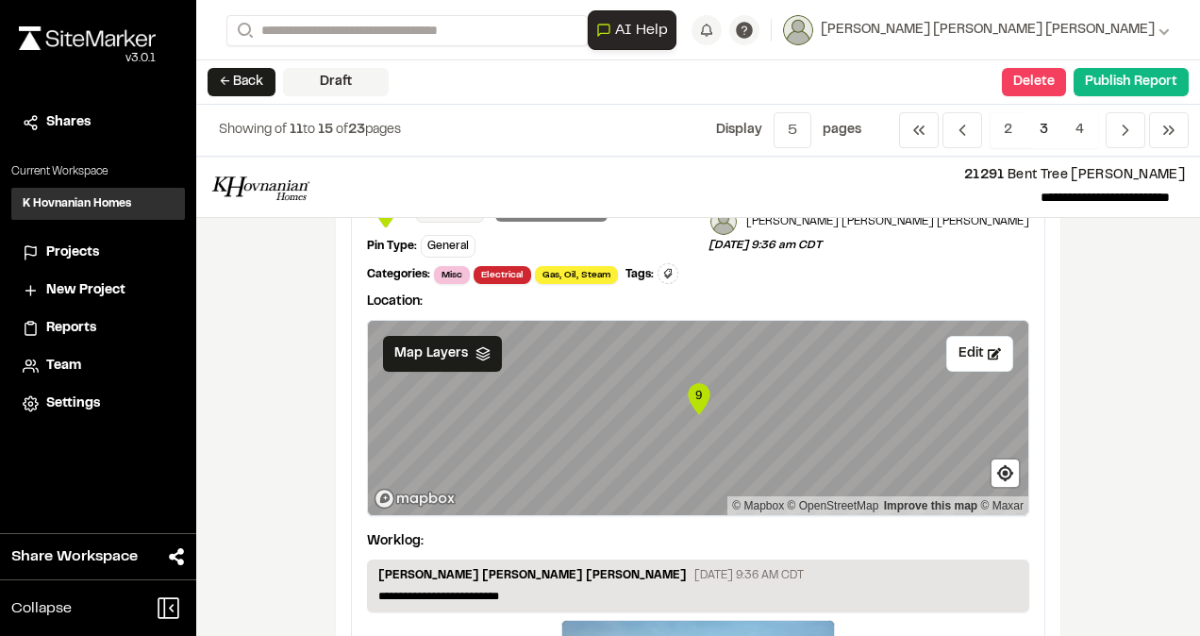
scroll to position [2264, 0]
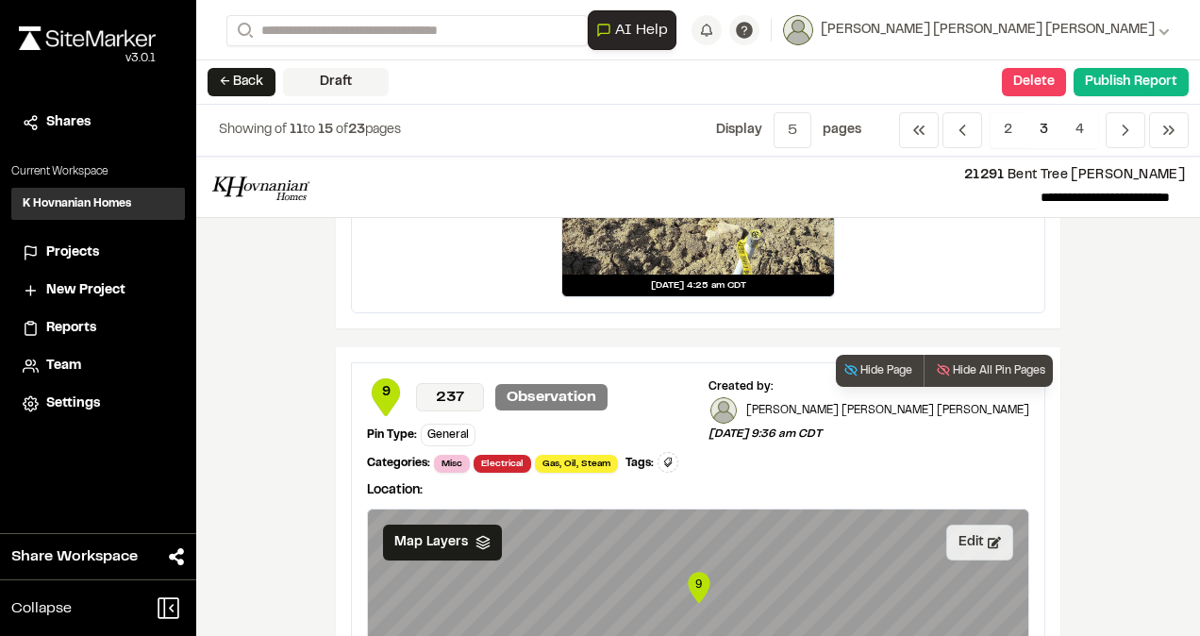
click at [972, 524] on button "Edit" at bounding box center [979, 542] width 67 height 36
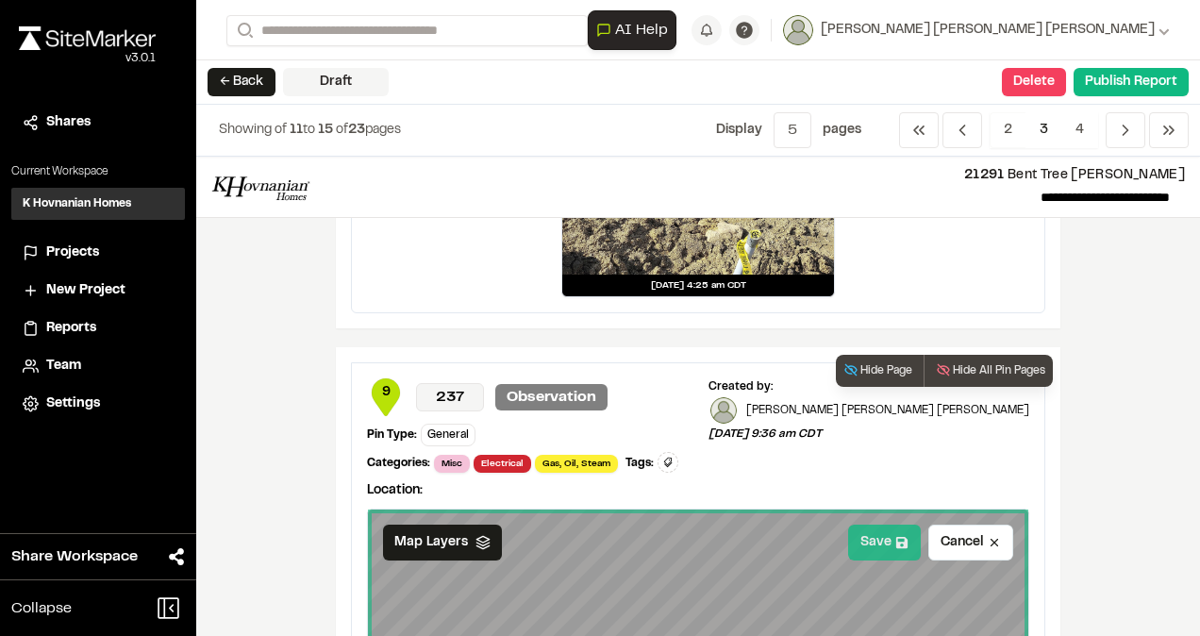
click at [867, 524] on button "Save" at bounding box center [884, 542] width 73 height 36
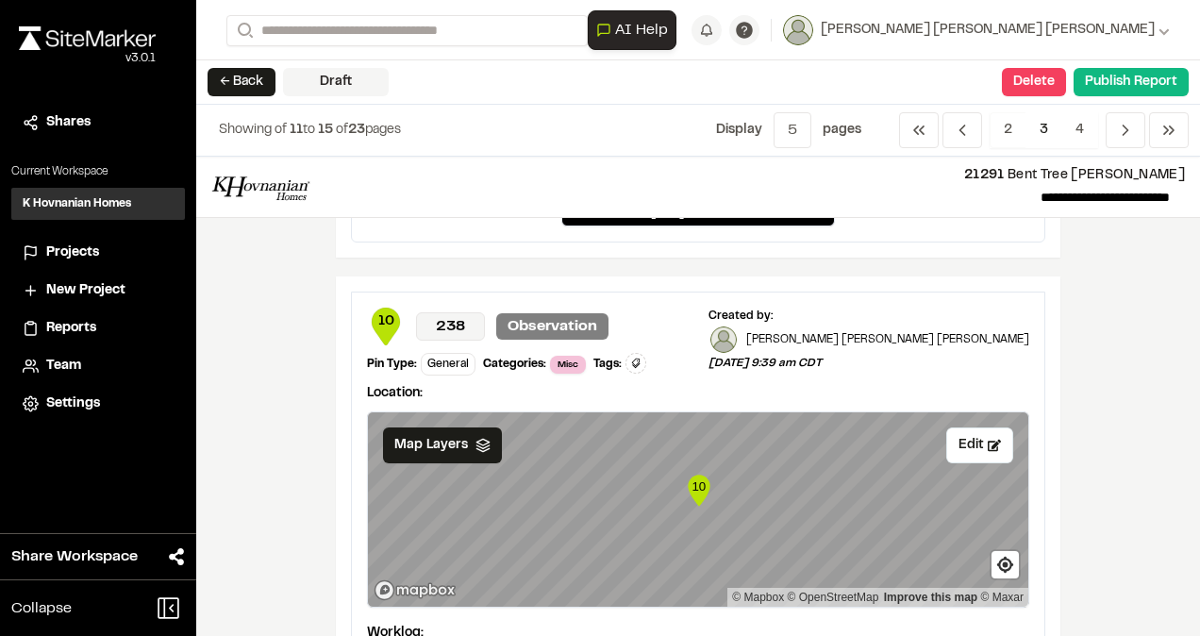
scroll to position [3113, 0]
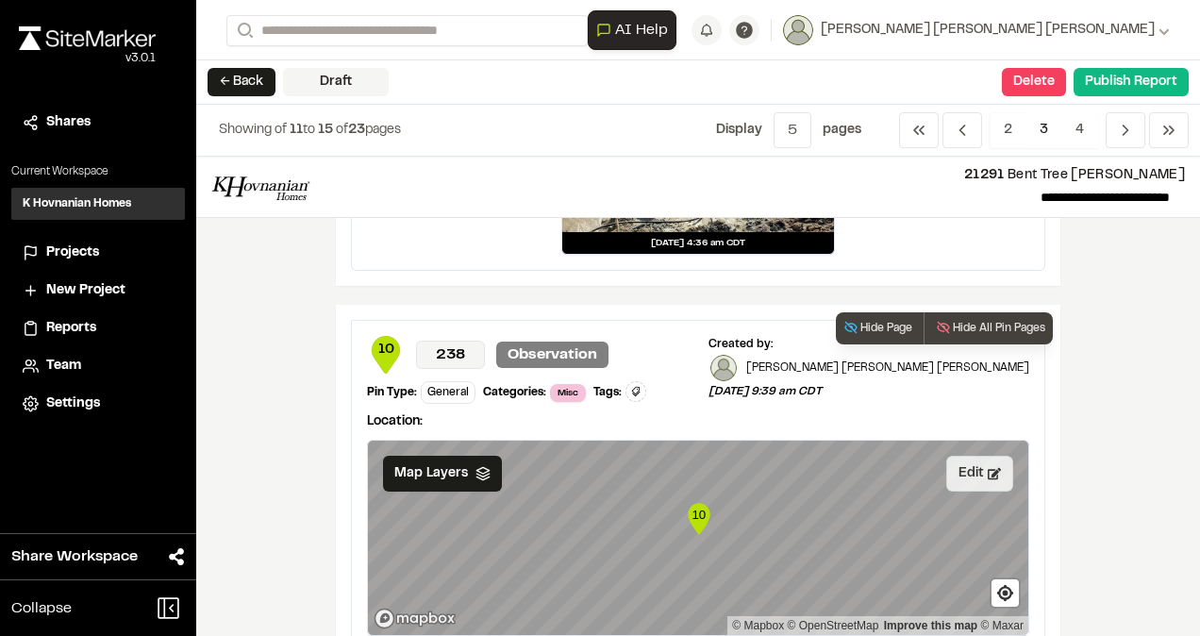
click at [978, 456] on button "Edit" at bounding box center [979, 474] width 67 height 36
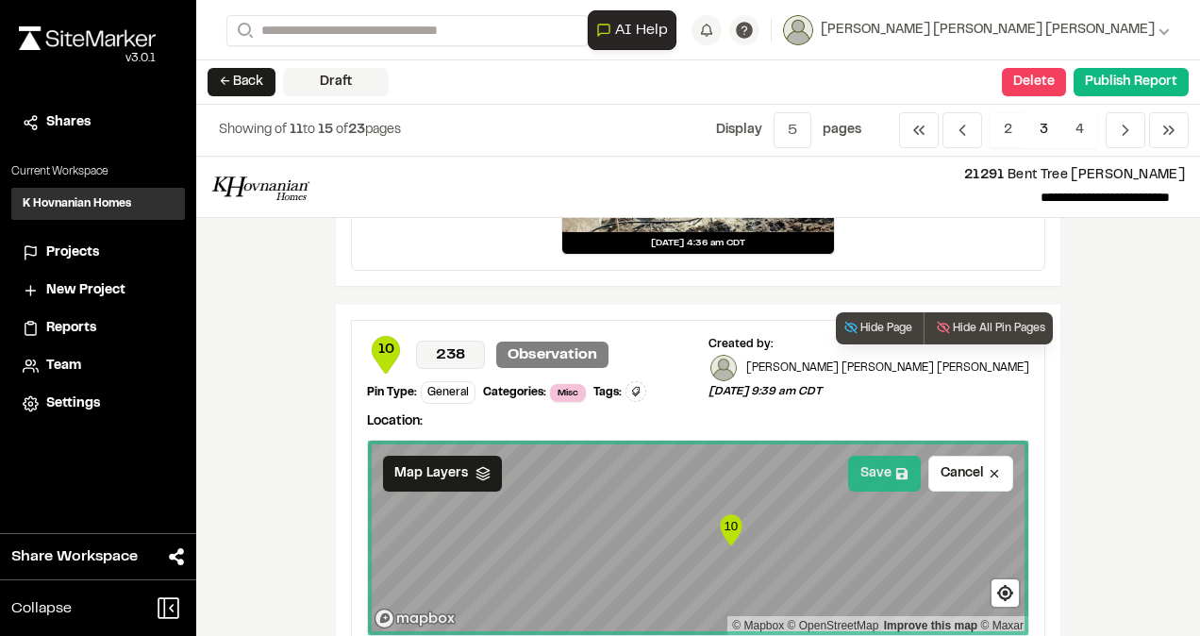
click at [872, 456] on button "Save" at bounding box center [884, 474] width 73 height 36
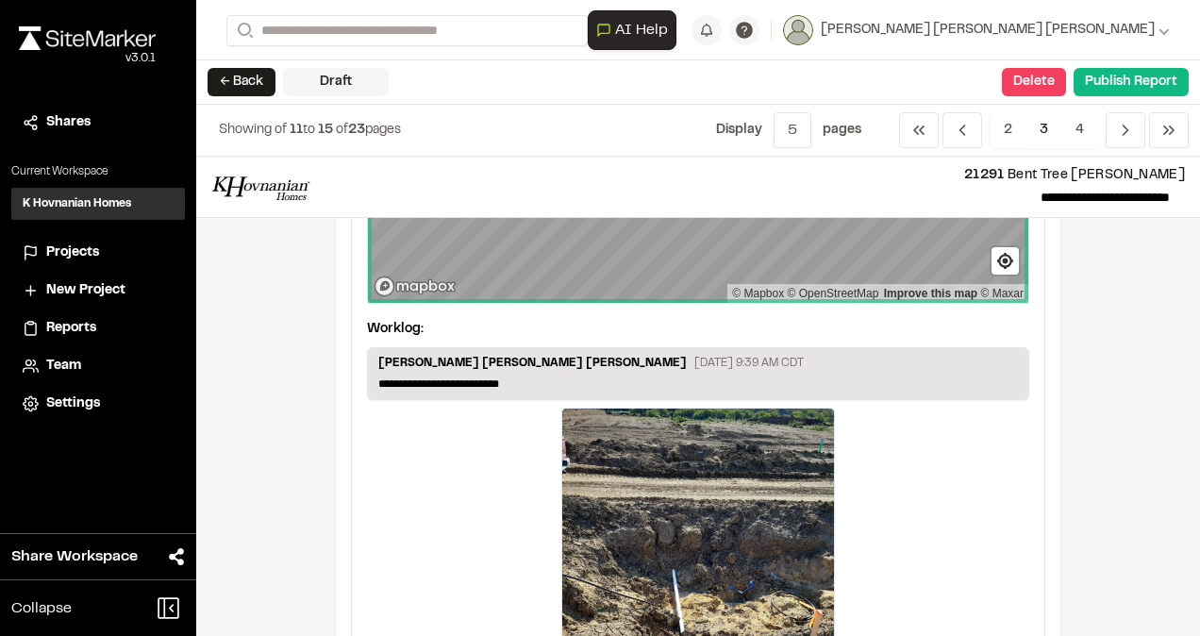
scroll to position [3471, 0]
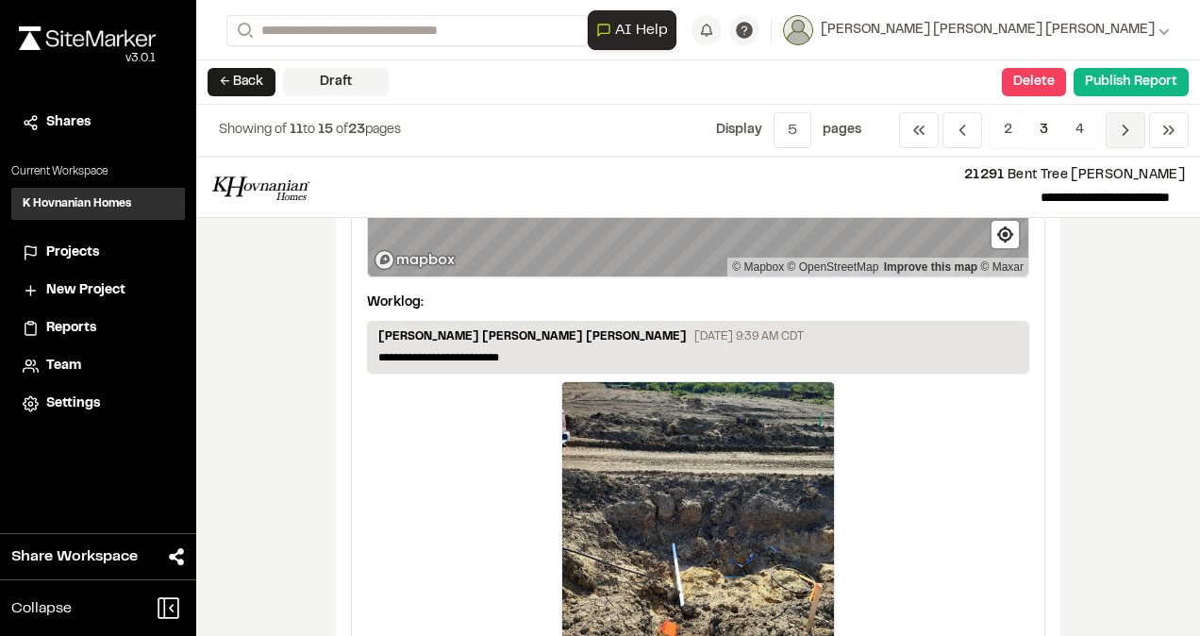
click at [1122, 138] on icon "Navigation" at bounding box center [1125, 130] width 19 height 19
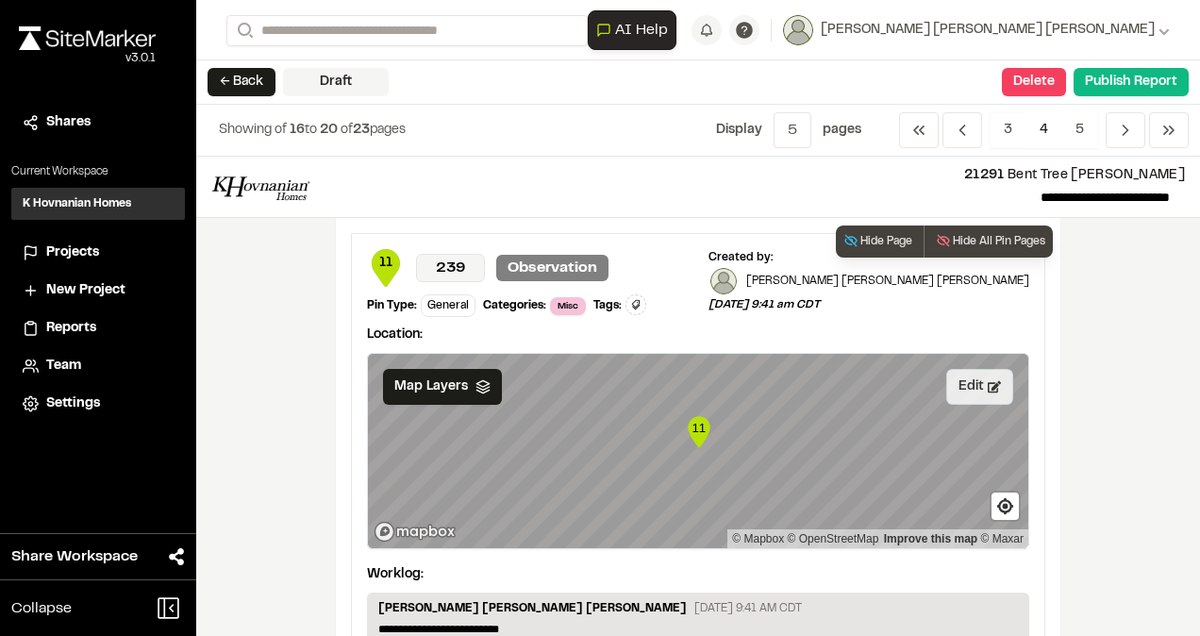
click at [957, 394] on button "Edit" at bounding box center [979, 387] width 67 height 36
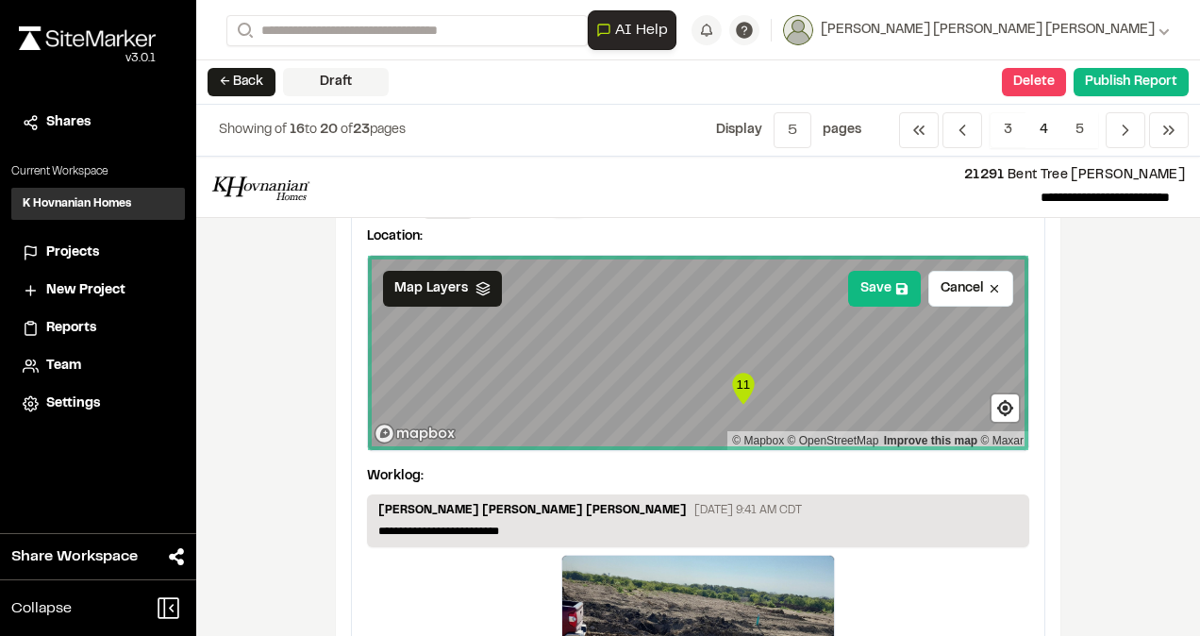
scroll to position [94, 0]
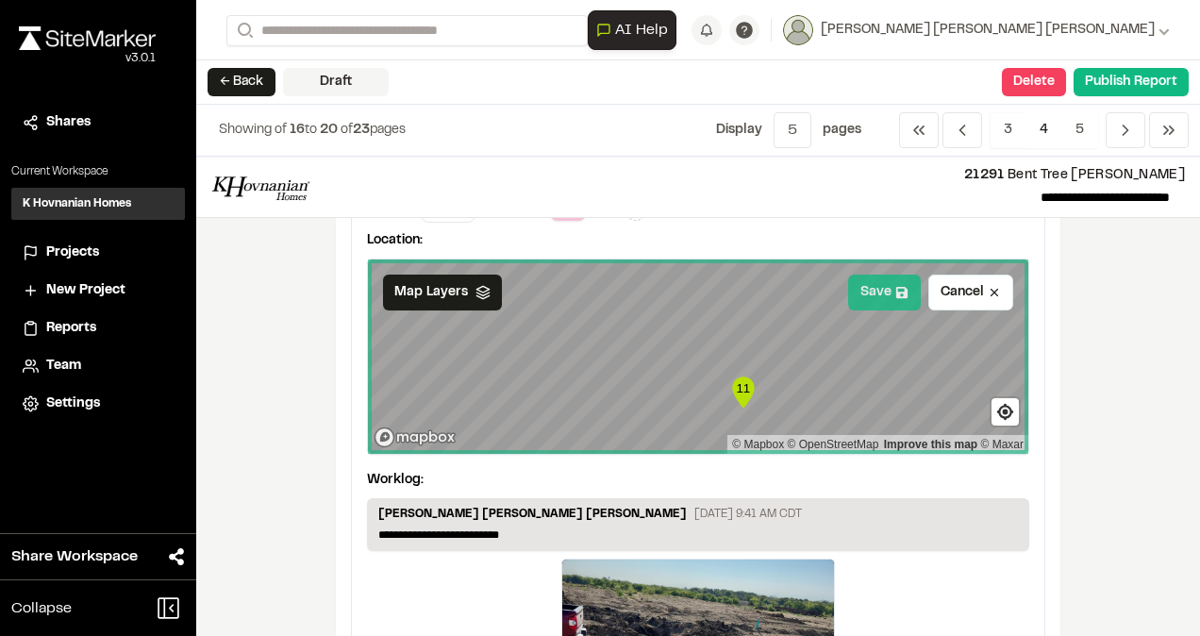
click at [879, 287] on button "Save" at bounding box center [884, 292] width 73 height 36
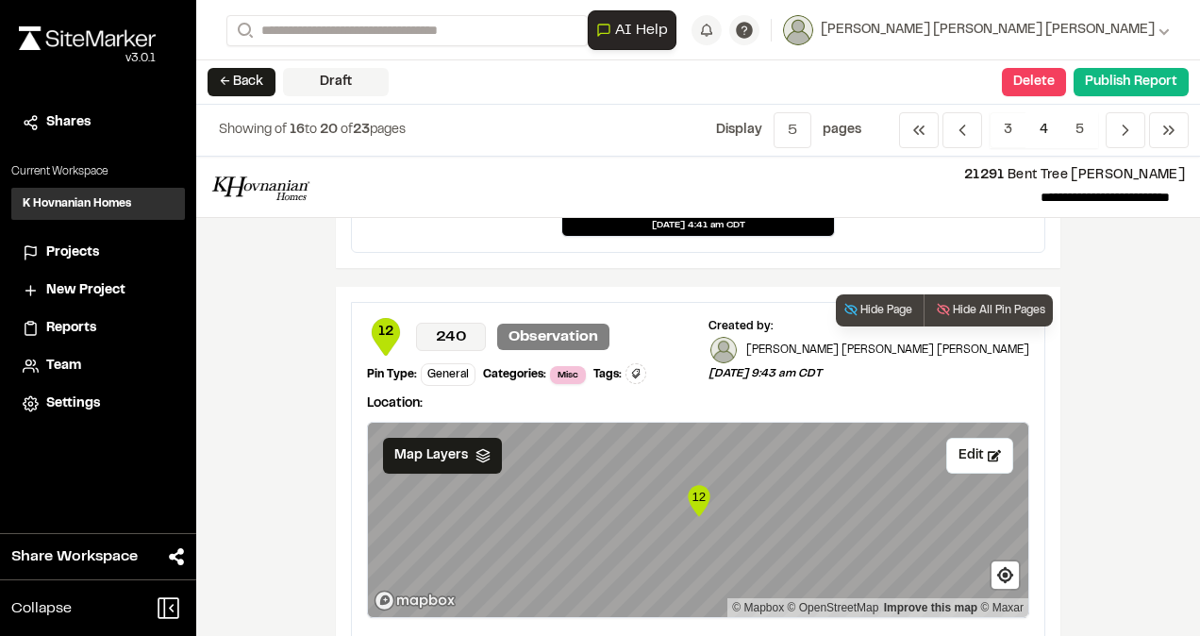
scroll to position [755, 0]
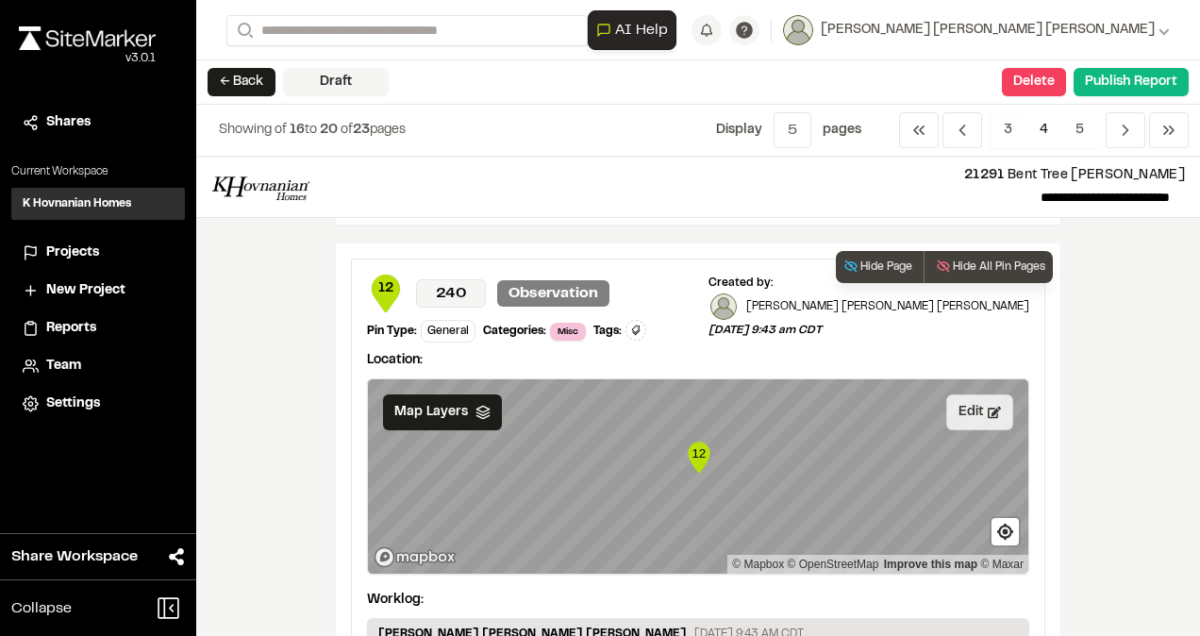
click at [973, 413] on button "Edit" at bounding box center [979, 412] width 67 height 36
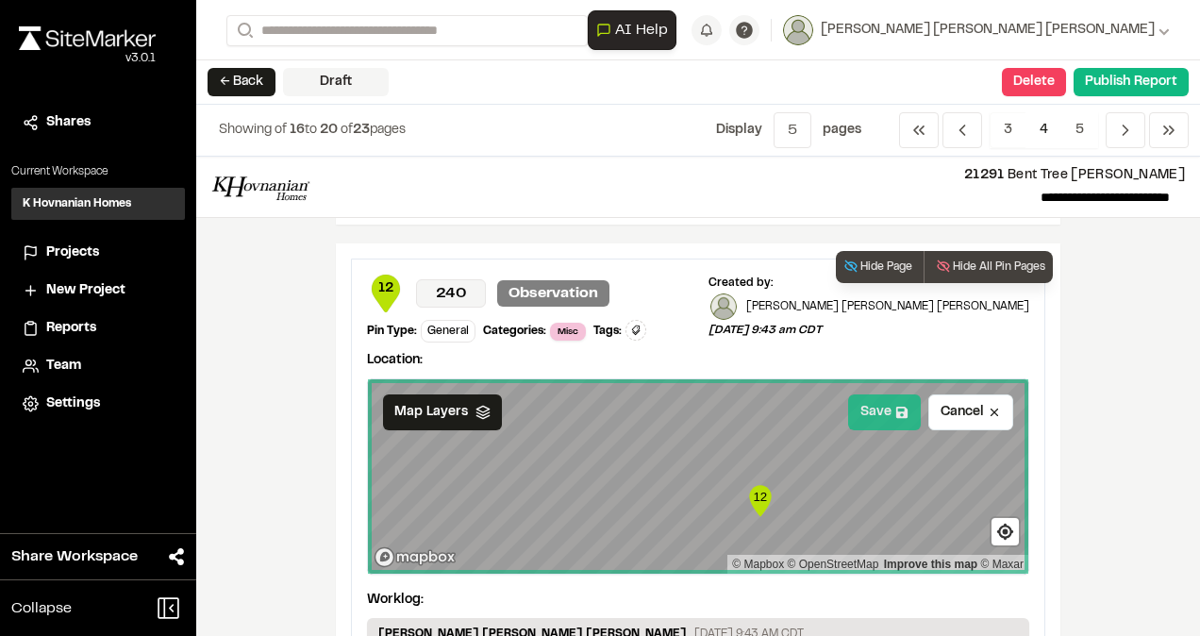
click at [880, 415] on button "Save" at bounding box center [884, 412] width 73 height 36
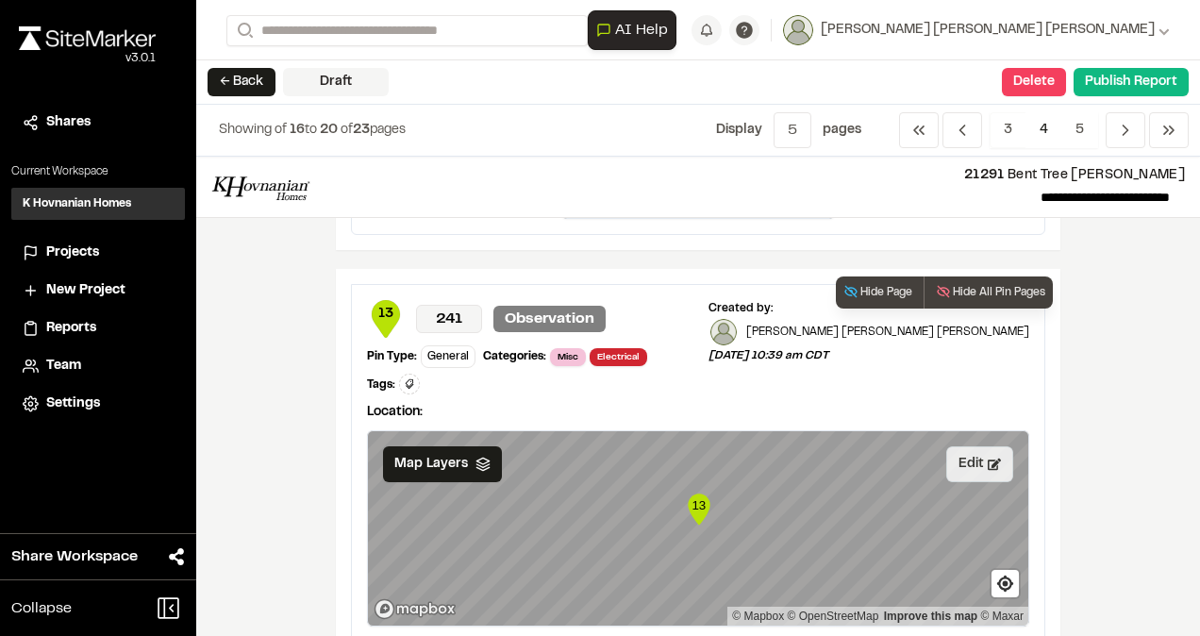
scroll to position [1604, 0]
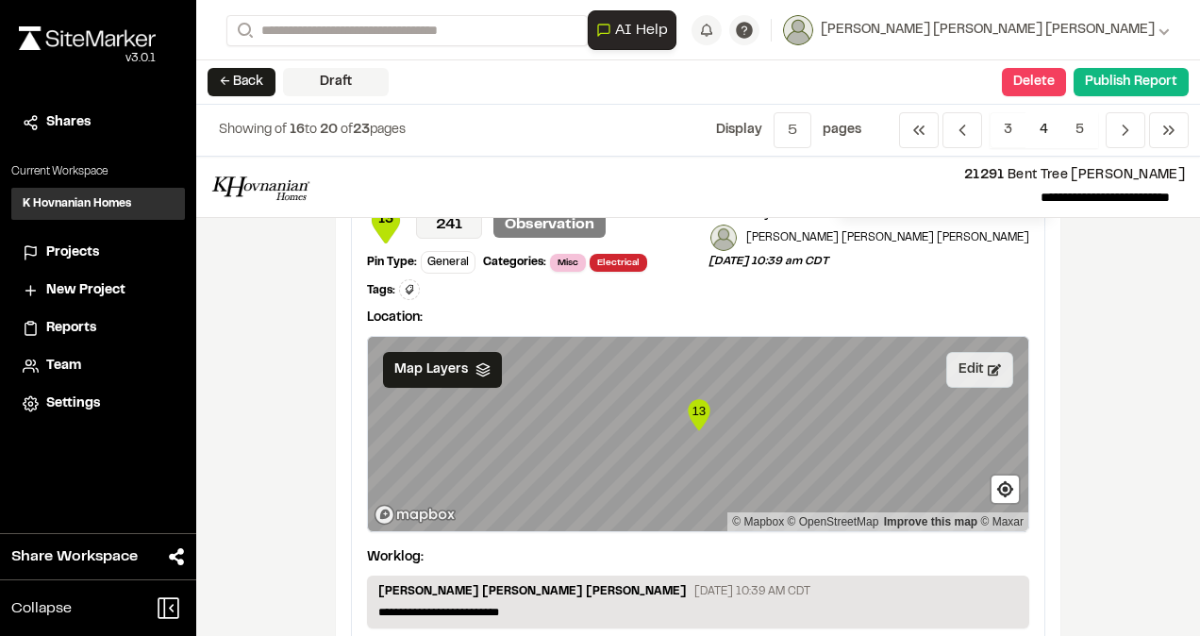
click at [951, 352] on button "Edit" at bounding box center [979, 370] width 67 height 36
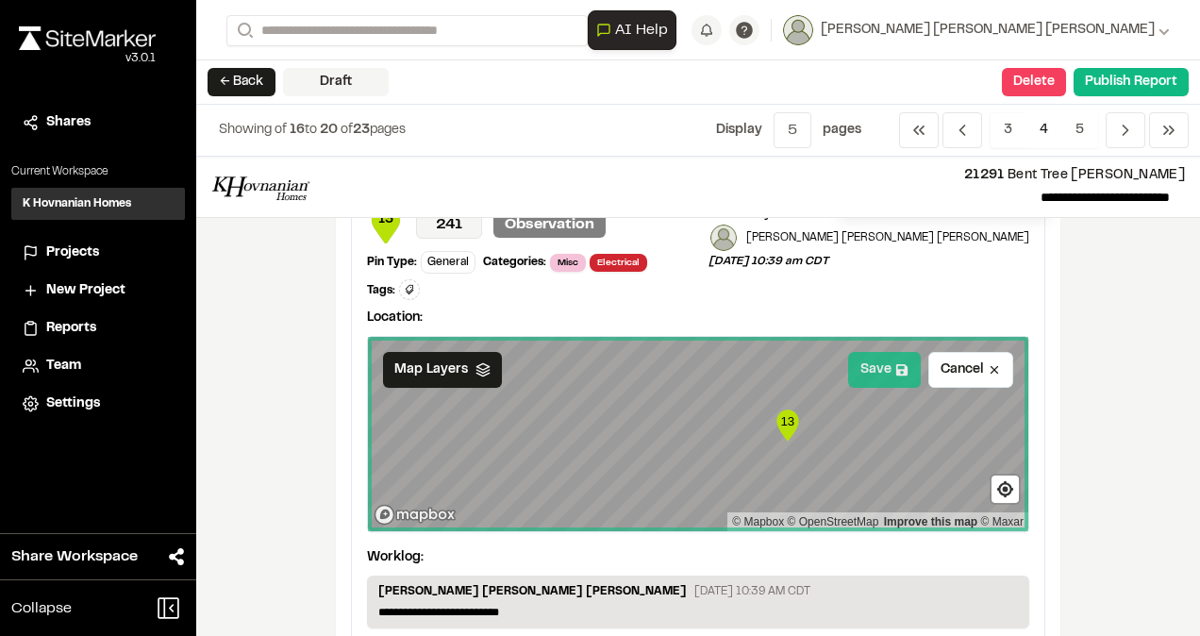
click at [872, 352] on button "Save" at bounding box center [884, 370] width 73 height 36
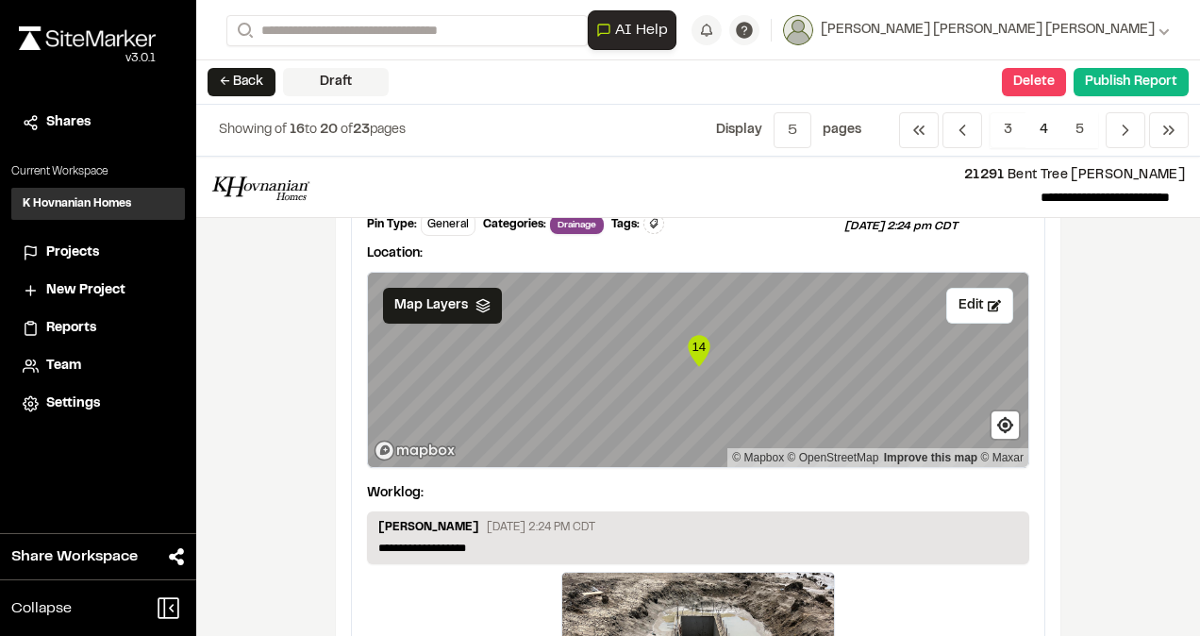
scroll to position [2358, 0]
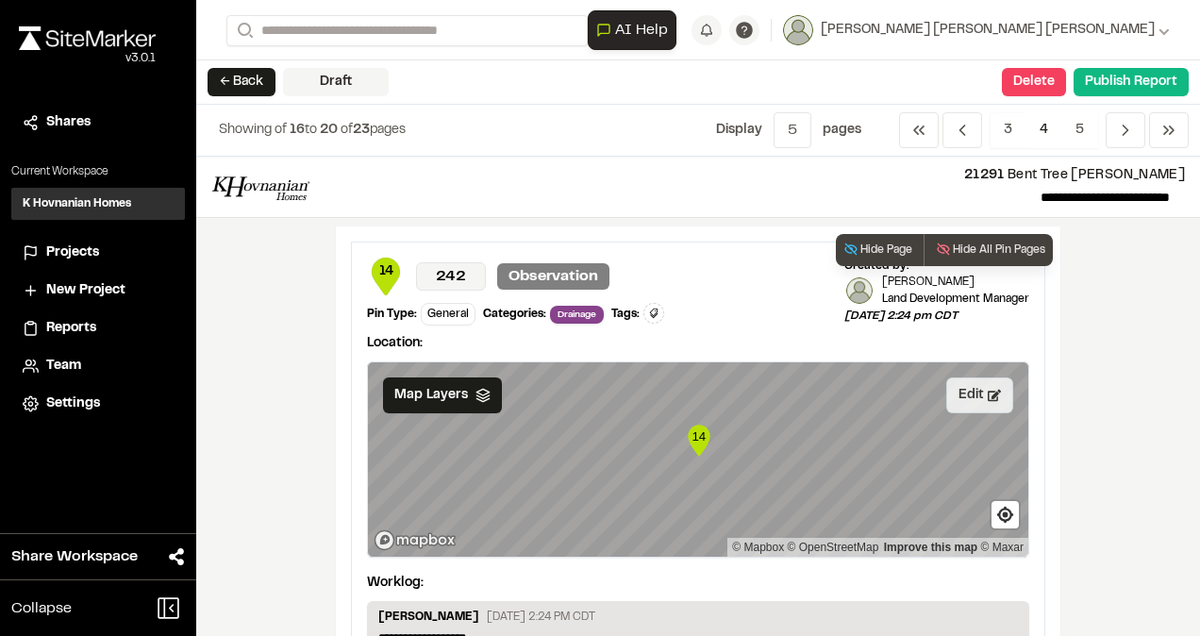
drag, startPoint x: 964, startPoint y: 373, endPoint x: 937, endPoint y: 374, distance: 27.4
click at [963, 377] on button "Edit" at bounding box center [979, 395] width 67 height 36
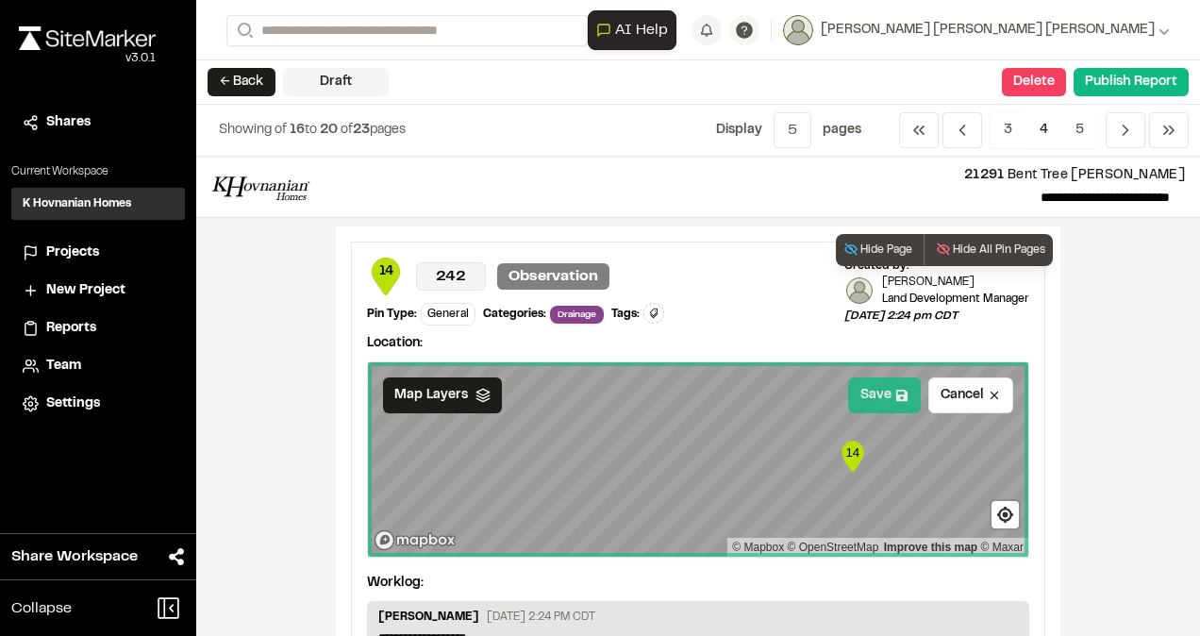
click at [892, 377] on button "Save" at bounding box center [884, 395] width 73 height 36
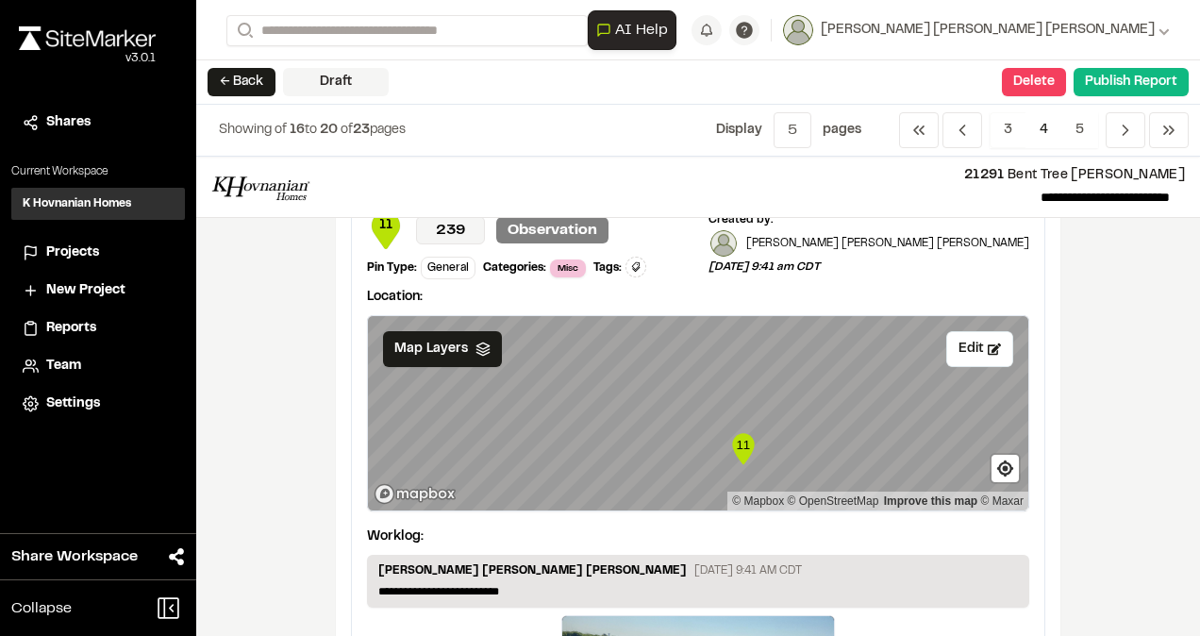
scroll to position [0, 0]
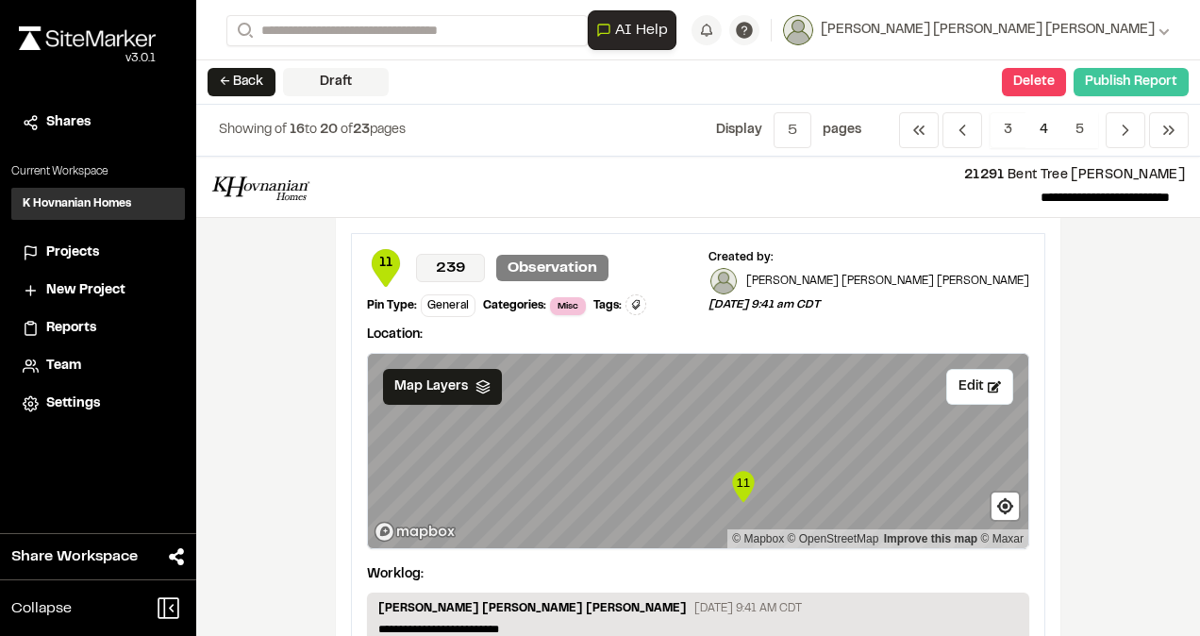
click at [1145, 68] on button "Publish Report" at bounding box center [1130, 82] width 115 height 28
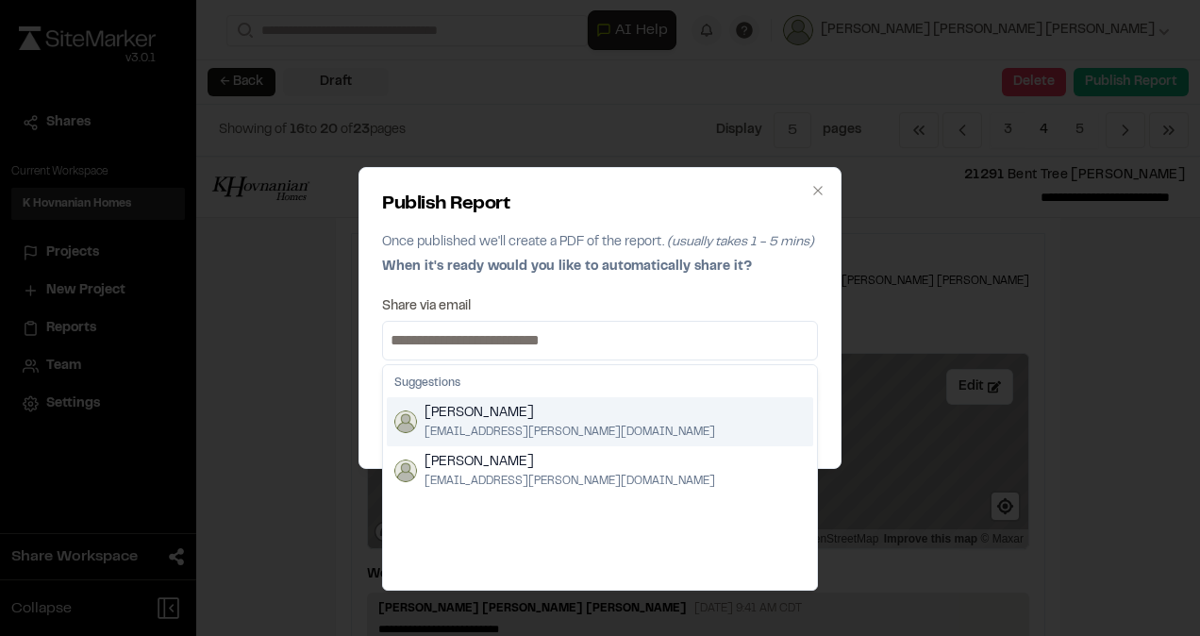
click at [625, 351] on input at bounding box center [600, 340] width 426 height 30
click at [805, 296] on div "Publish Report Once published we'll create a PDF of the report. (usually takes …" at bounding box center [599, 318] width 483 height 302
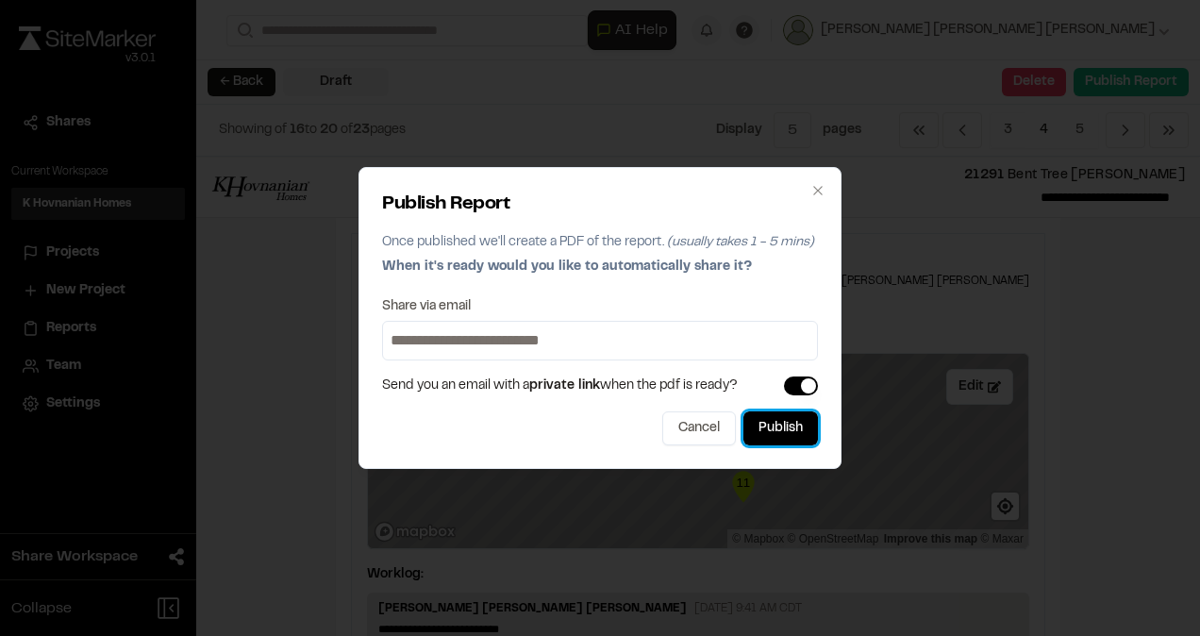
click at [789, 425] on button "Publish" at bounding box center [780, 428] width 75 height 34
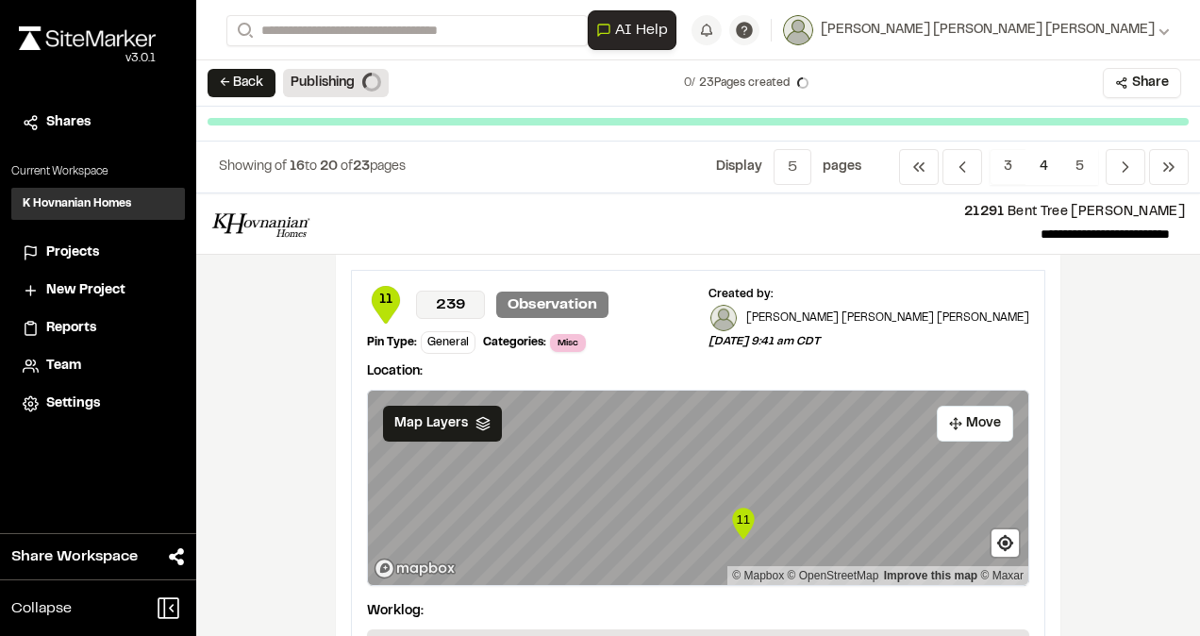
click at [724, 232] on p "**********" at bounding box center [747, 234] width 844 height 22
click at [253, 86] on button "← Back" at bounding box center [242, 83] width 68 height 28
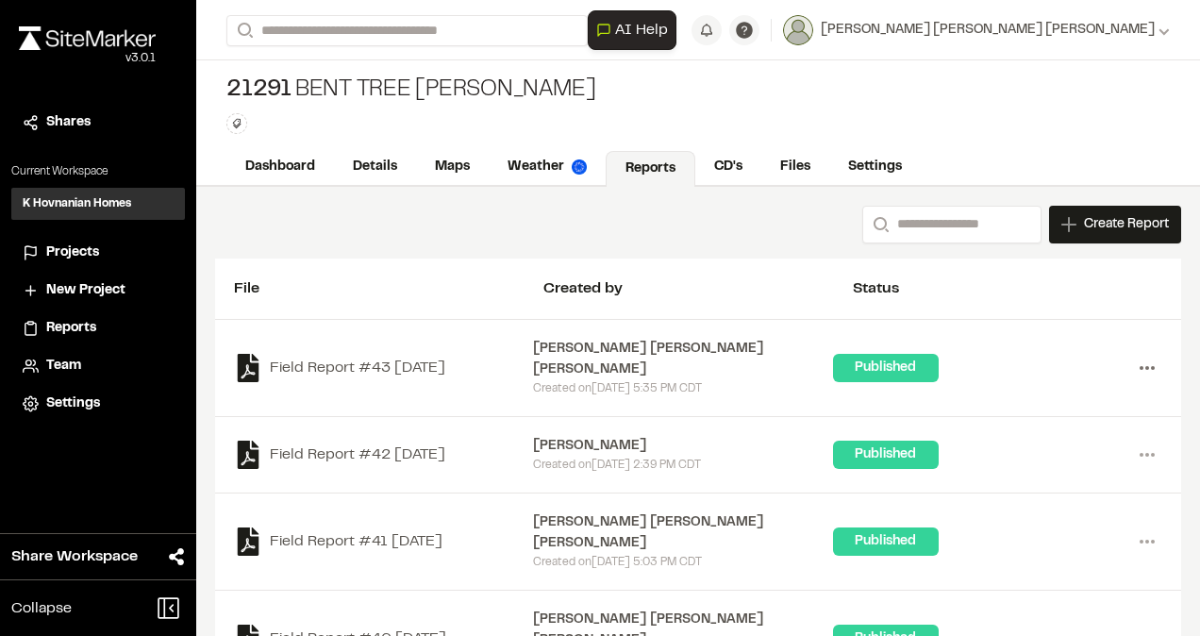
click at [1132, 355] on icon at bounding box center [1147, 368] width 30 height 30
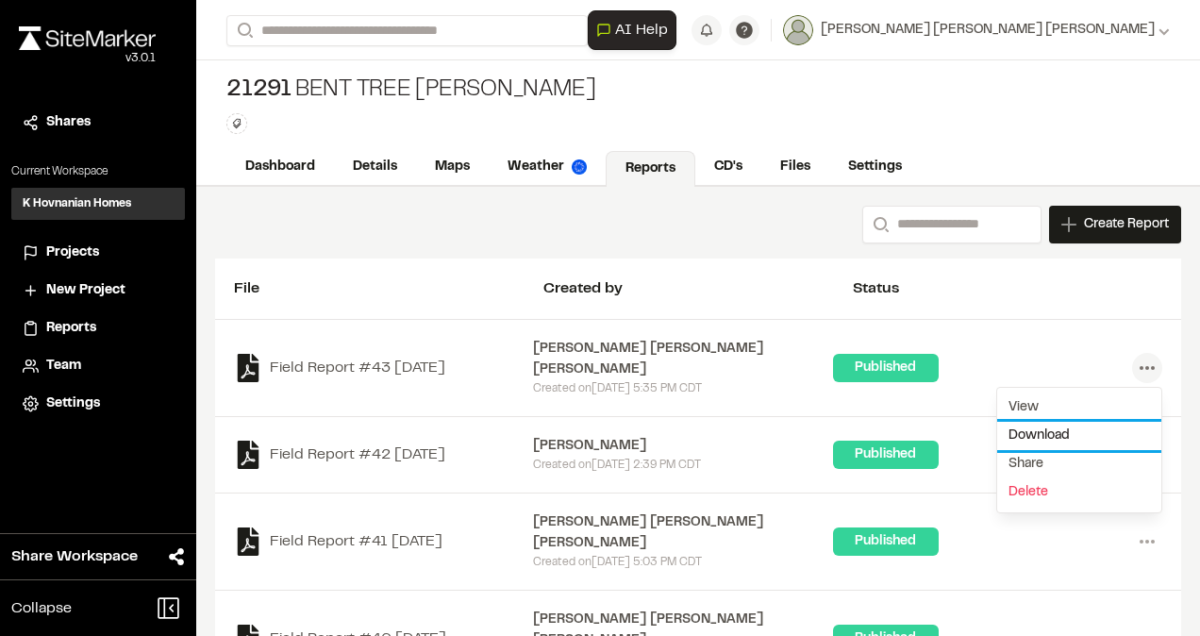
click at [1041, 422] on link "Download" at bounding box center [1079, 436] width 164 height 28
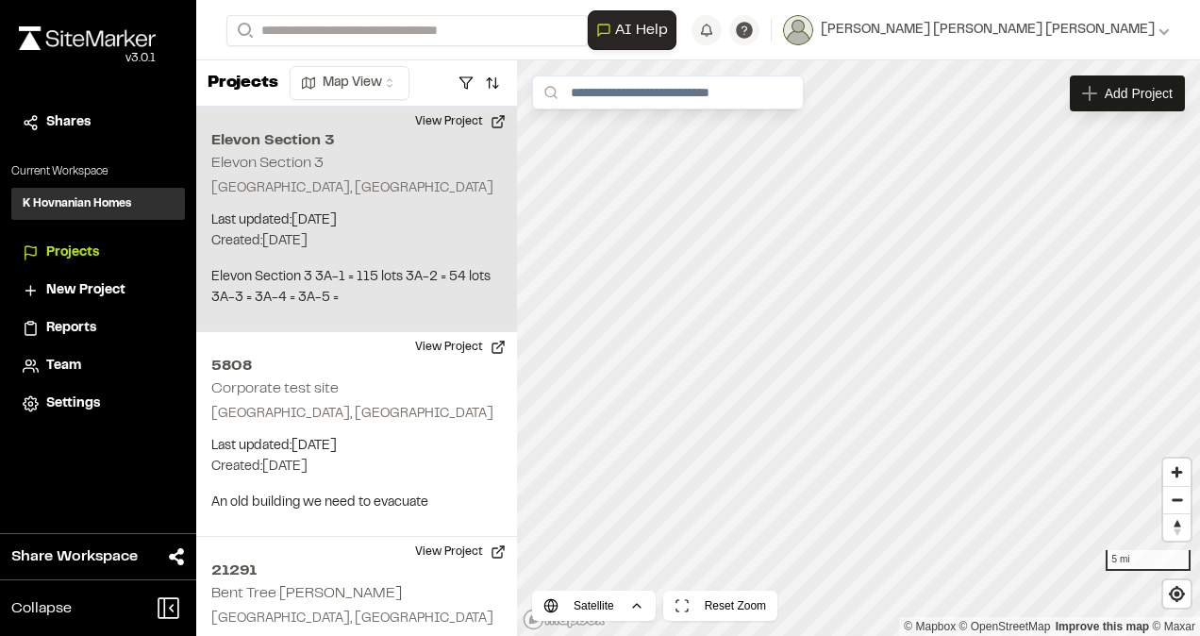
scroll to position [125, 0]
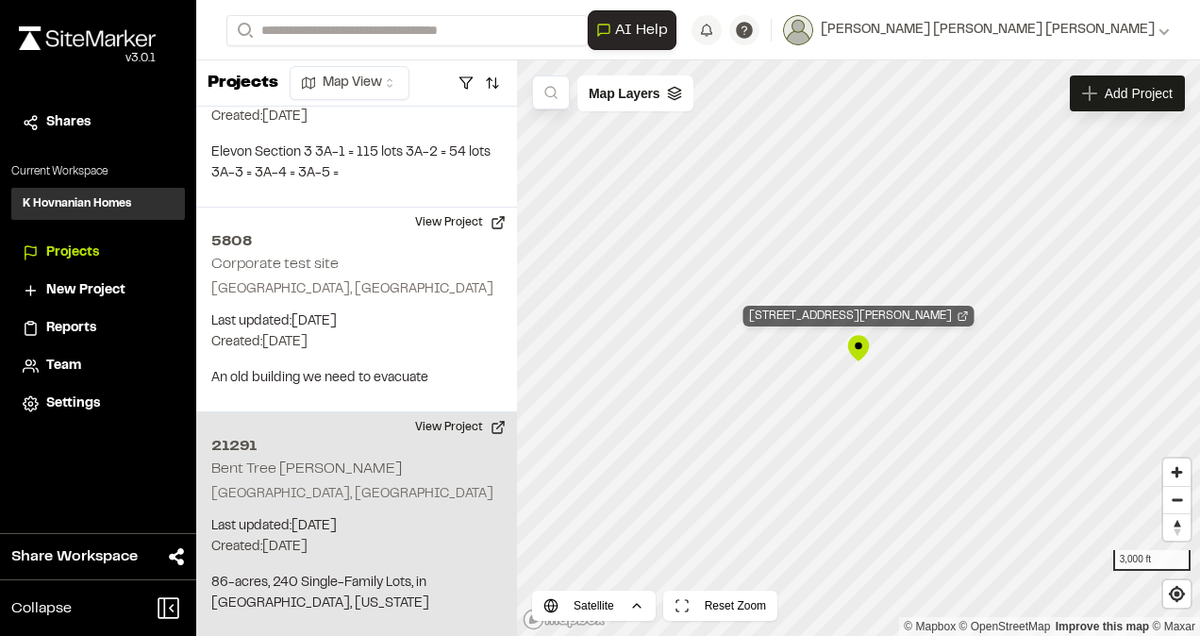
click at [826, 310] on div "21291 Bent Tree Meadows" at bounding box center [858, 316] width 231 height 21
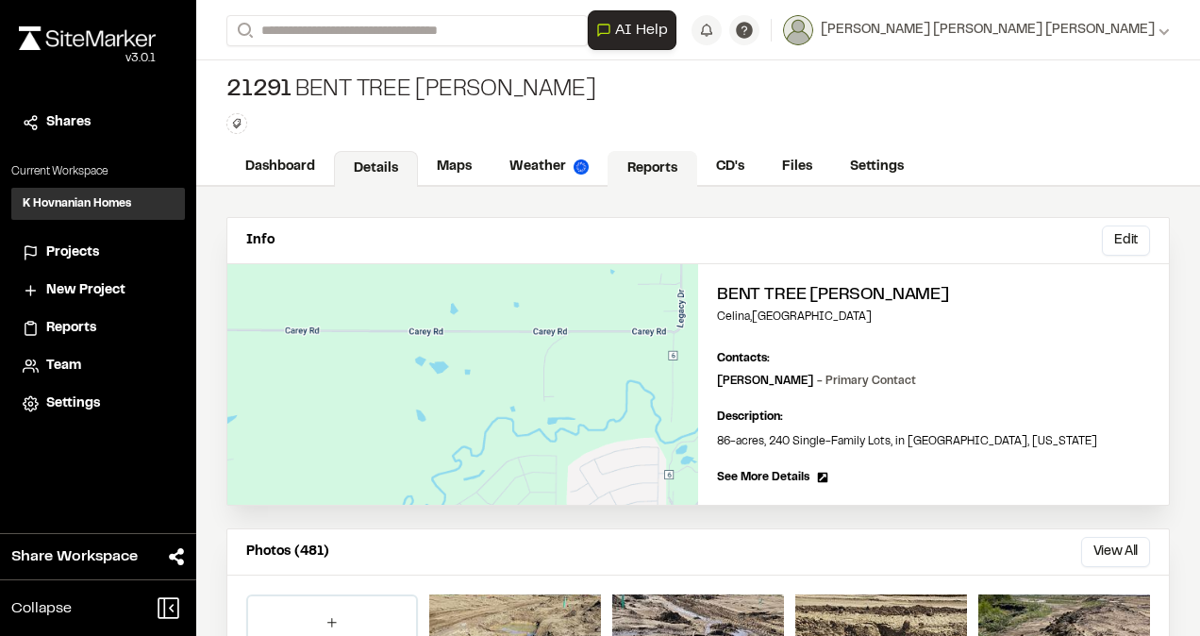
click at [645, 160] on link "Reports" at bounding box center [652, 169] width 90 height 36
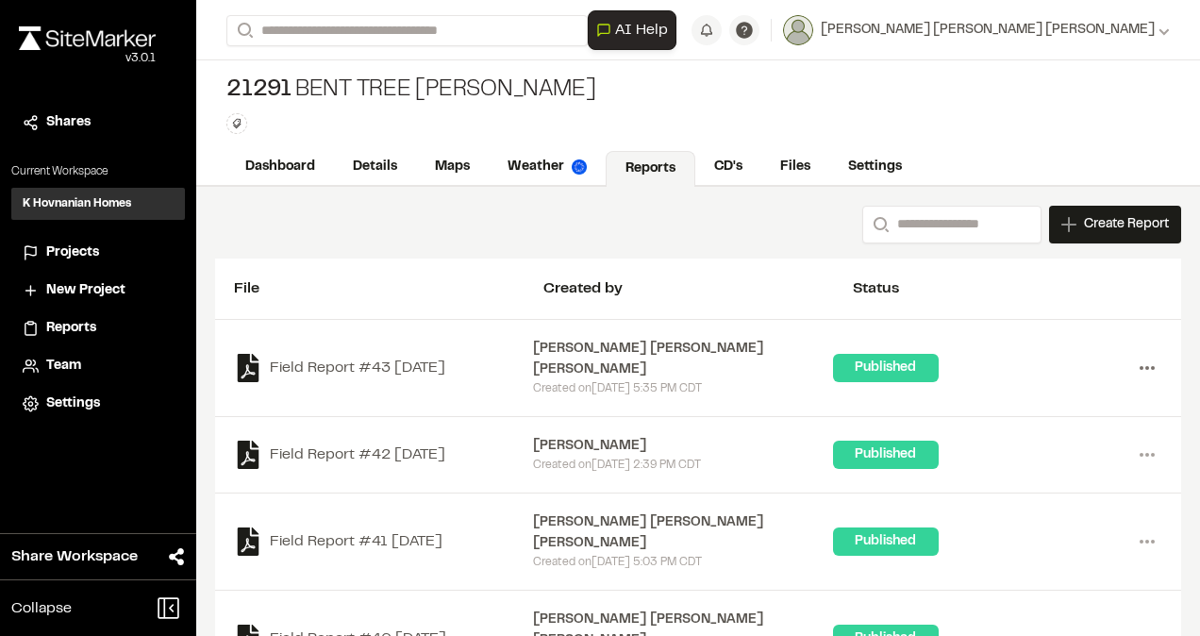
click at [1132, 357] on icon at bounding box center [1147, 368] width 30 height 30
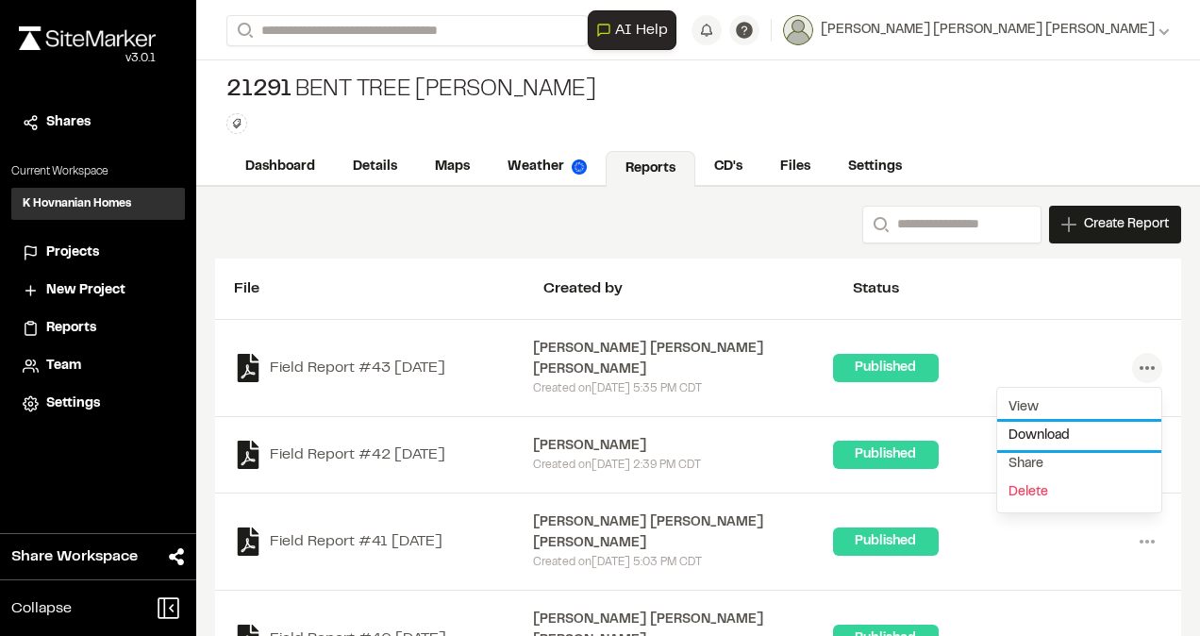
click at [1029, 422] on link "Download" at bounding box center [1079, 436] width 164 height 28
